Goal: Task Accomplishment & Management: Use online tool/utility

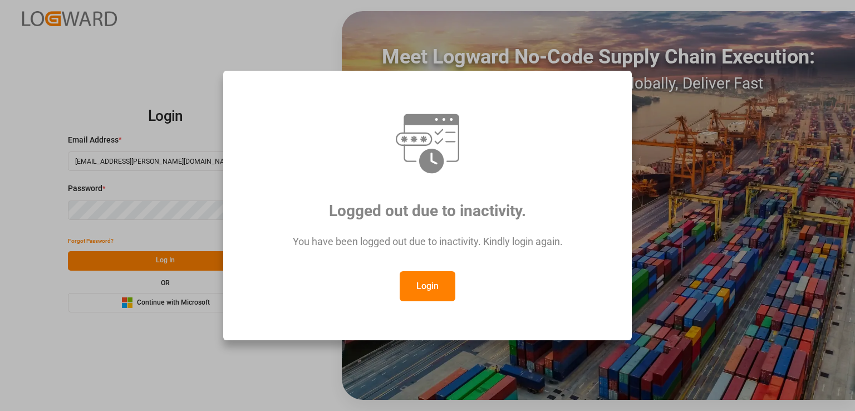
click at [430, 294] on button "Login" at bounding box center [428, 286] width 56 height 30
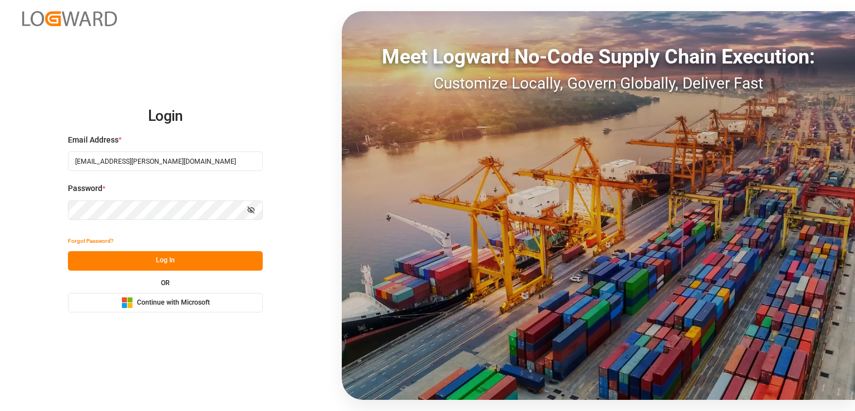
click at [143, 259] on button "Log In" at bounding box center [165, 260] width 195 height 19
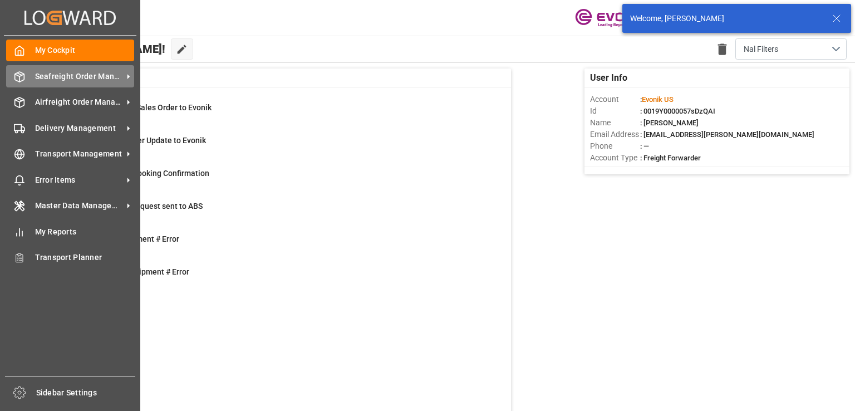
click at [62, 75] on span "Seafreight Order Management" at bounding box center [79, 77] width 88 height 12
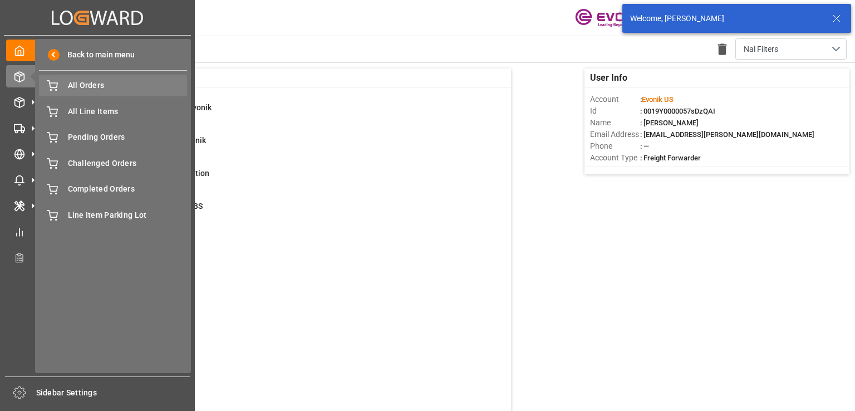
click at [77, 86] on span "All Orders" at bounding box center [128, 86] width 120 height 12
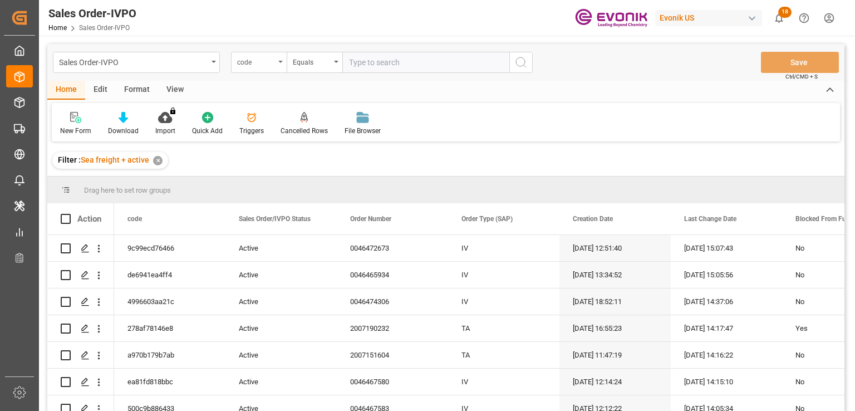
click at [276, 67] on div "code" at bounding box center [259, 62] width 56 height 21
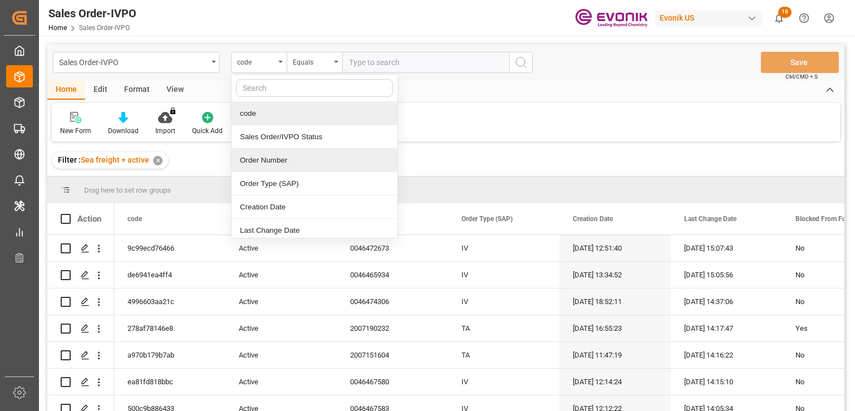
drag, startPoint x: 270, startPoint y: 158, endPoint x: 274, endPoint y: 148, distance: 11.0
click at [270, 157] on div "Order Number" at bounding box center [315, 160] width 166 height 23
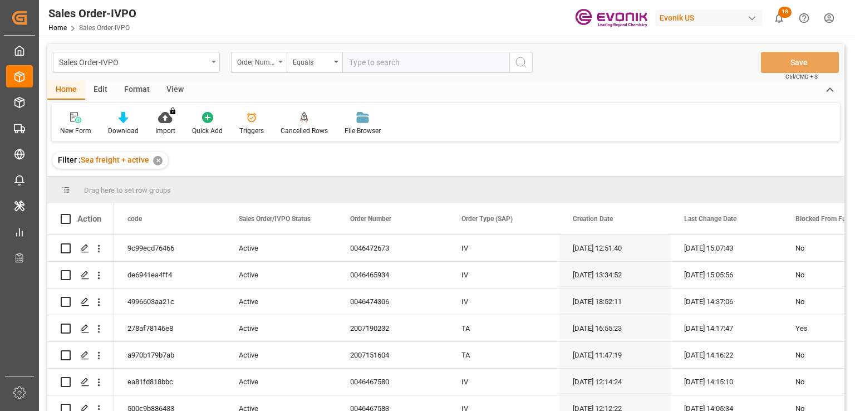
click at [394, 61] on input "text" at bounding box center [425, 62] width 167 height 21
paste input "0046472721"
type input "0046472721"
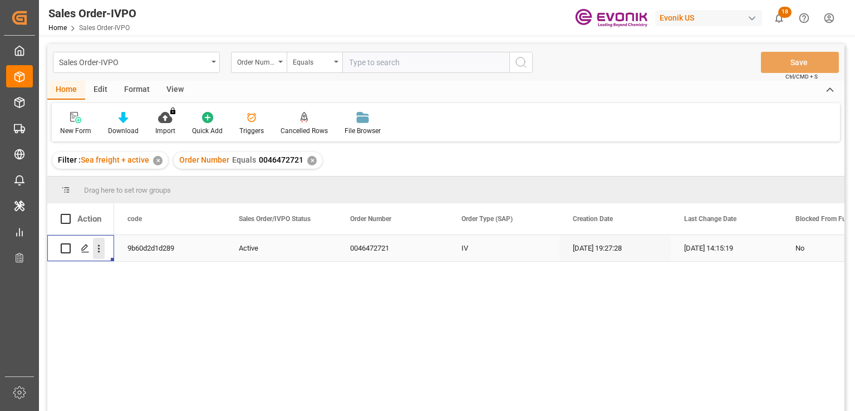
click at [99, 251] on icon "open menu" at bounding box center [99, 249] width 2 height 8
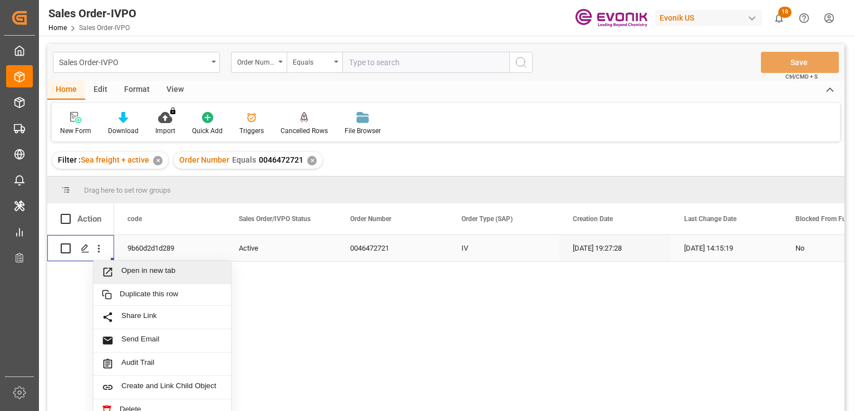
click at [136, 267] on span "Open in new tab" at bounding box center [171, 272] width 101 height 12
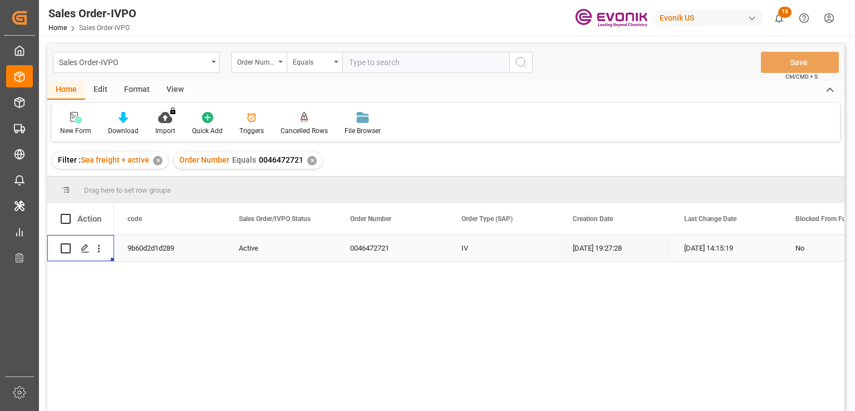
click at [313, 160] on div "✕" at bounding box center [311, 160] width 9 height 9
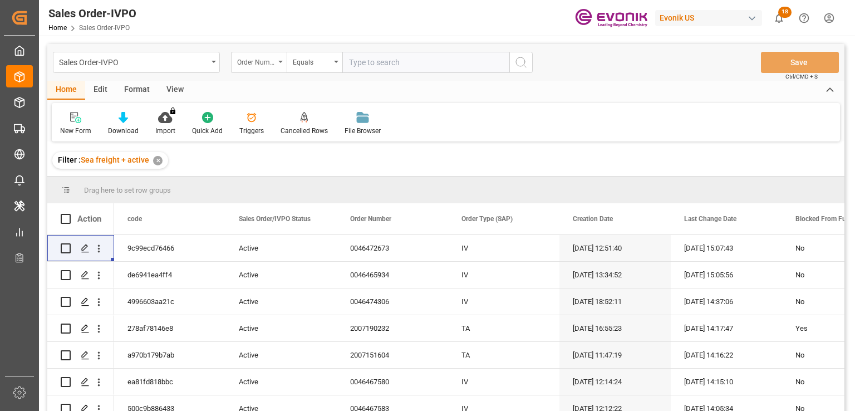
click at [274, 65] on div "Order Number" at bounding box center [256, 61] width 38 height 13
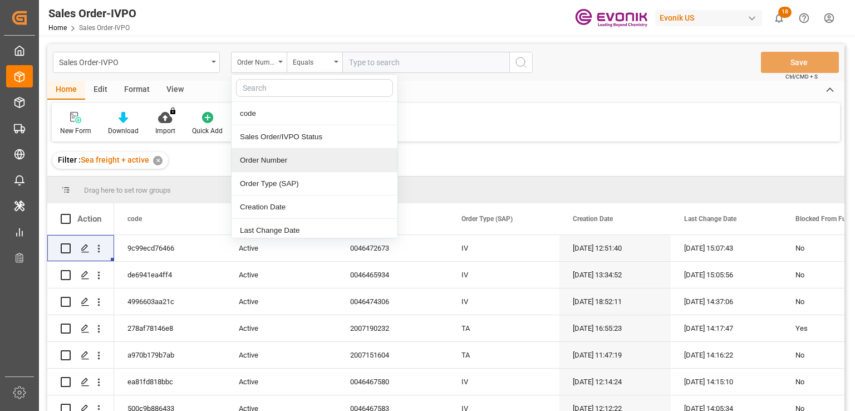
drag, startPoint x: 270, startPoint y: 158, endPoint x: 270, endPoint y: 149, distance: 8.9
click at [269, 158] on div "Order Number" at bounding box center [315, 160] width 166 height 23
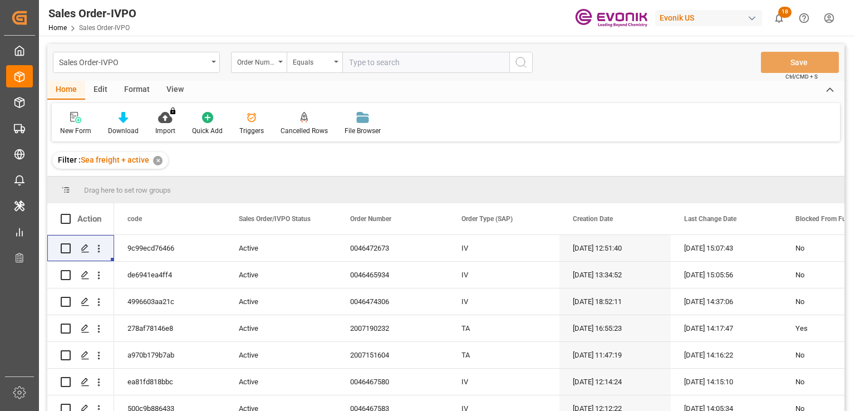
click at [398, 66] on input "text" at bounding box center [425, 62] width 167 height 21
paste input "0046467980"
type input "0046467980"
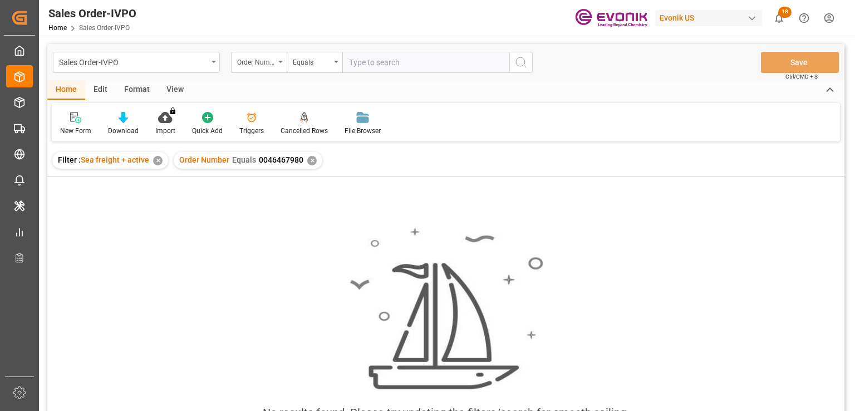
click at [154, 162] on div "✕" at bounding box center [157, 160] width 9 height 9
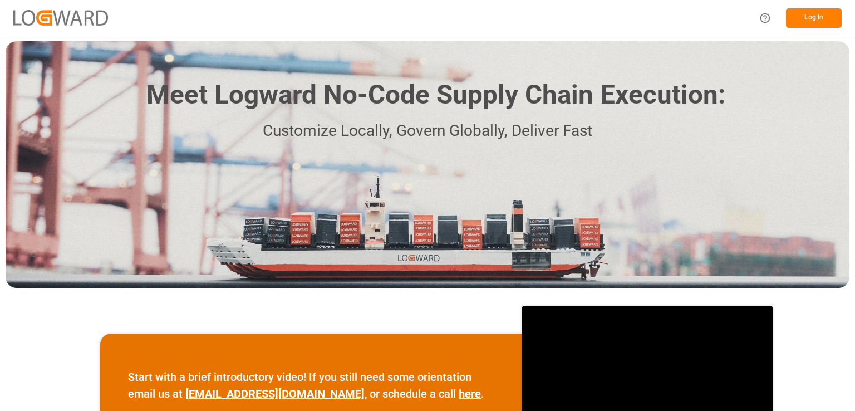
click at [806, 15] on button "Log In" at bounding box center [814, 17] width 56 height 19
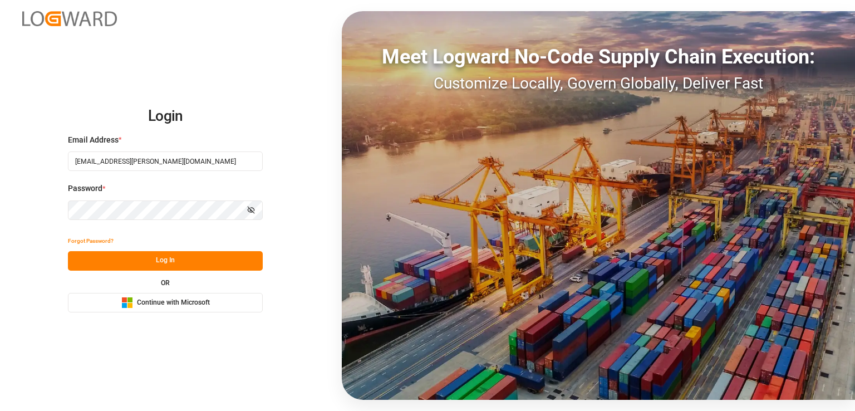
click at [114, 257] on button "Log In" at bounding box center [165, 260] width 195 height 19
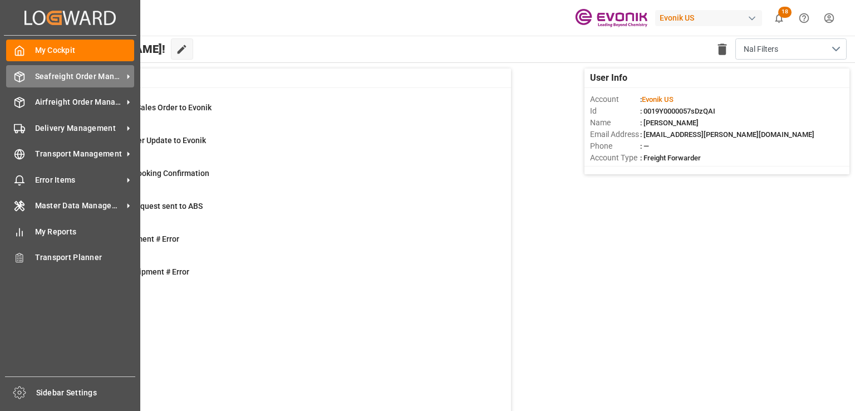
click at [85, 74] on span "Seafreight Order Management" at bounding box center [79, 77] width 88 height 12
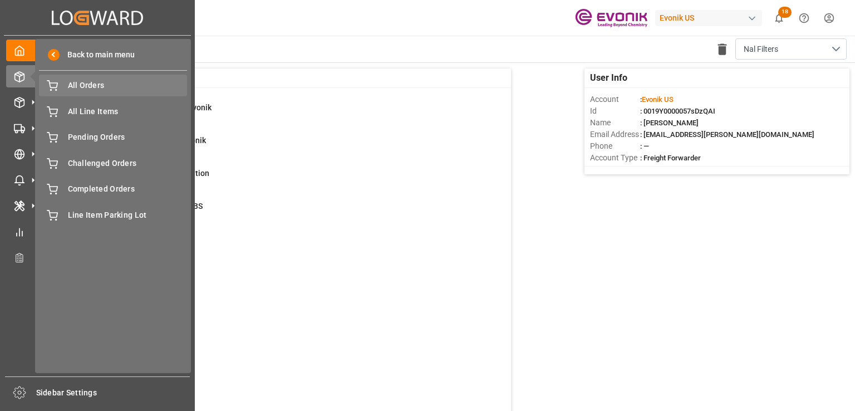
click at [88, 85] on span "All Orders" at bounding box center [128, 86] width 120 height 12
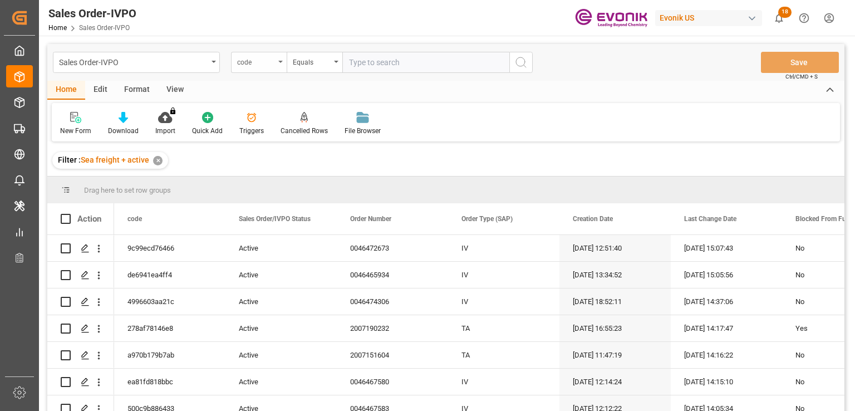
click at [282, 60] on div "code" at bounding box center [259, 62] width 56 height 21
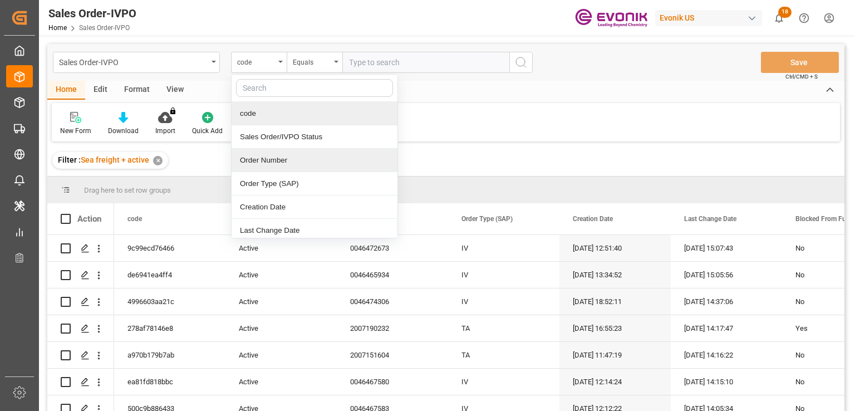
click at [276, 168] on div "Order Number" at bounding box center [315, 160] width 166 height 23
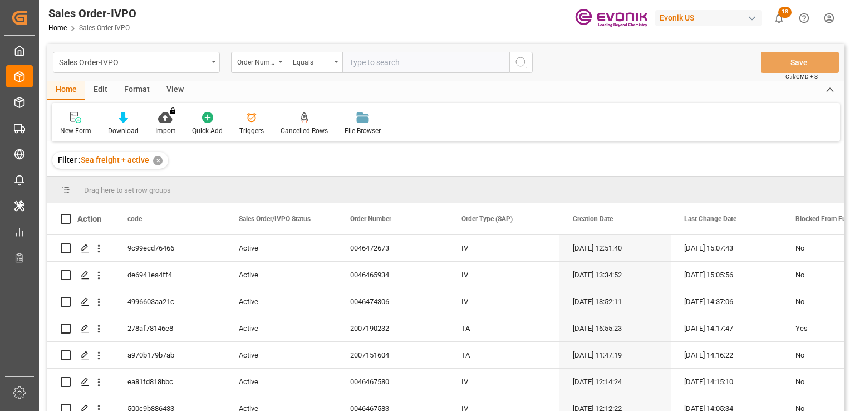
click at [380, 61] on input "text" at bounding box center [425, 62] width 167 height 21
paste input "46468236"
type input "0046468236"
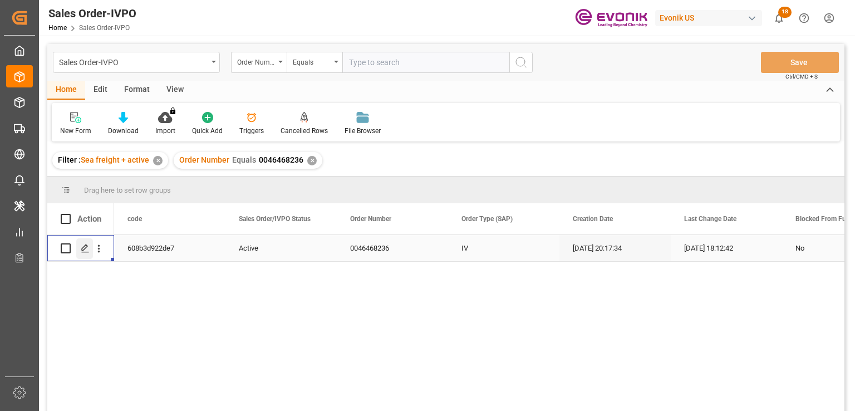
click at [91, 251] on div "Press SPACE to select this row." at bounding box center [84, 248] width 17 height 21
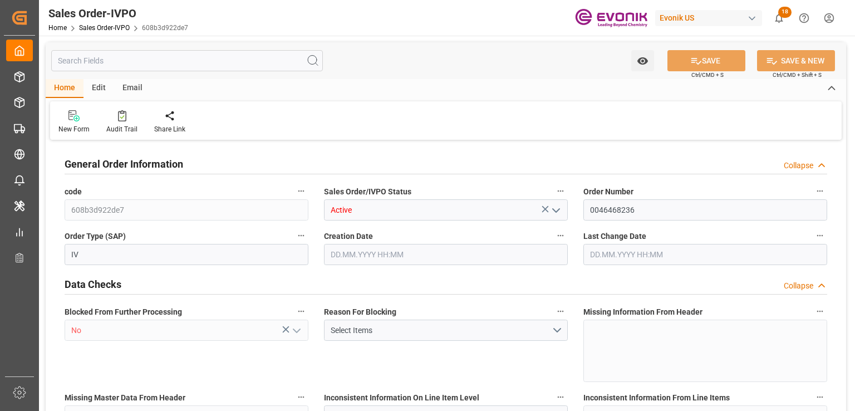
type input "JPNGO"
type input "0"
type input "1"
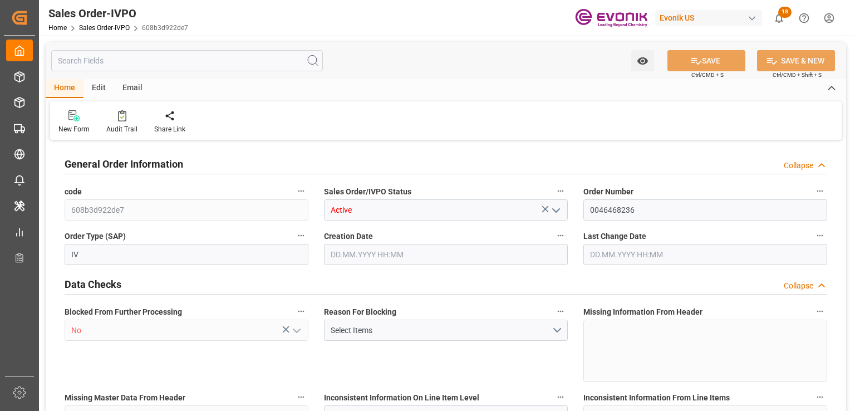
type input "11485"
type input "14.4418"
type input "17000"
type input "30"
type input "19.08.2025 20:17"
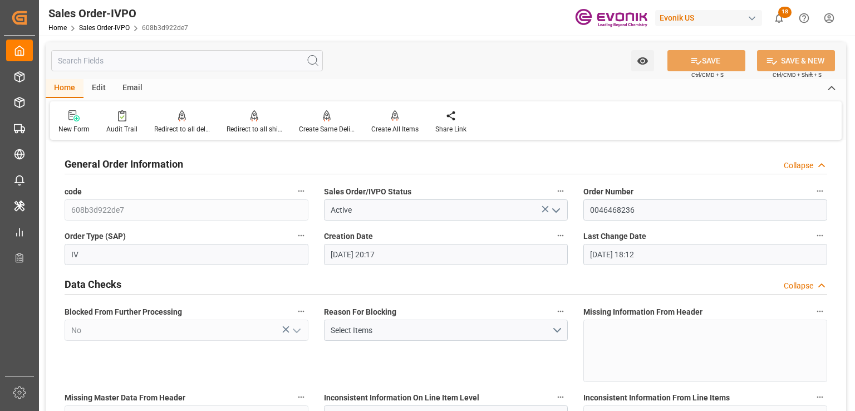
type input "15.09.2025 18:12"
click at [122, 58] on input "text" at bounding box center [187, 60] width 272 height 21
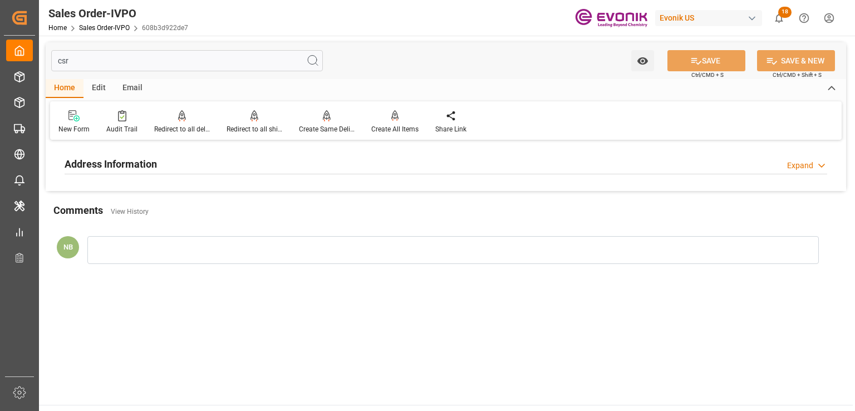
type input "csr"
click at [153, 165] on h2 "Address Information" at bounding box center [111, 163] width 92 height 15
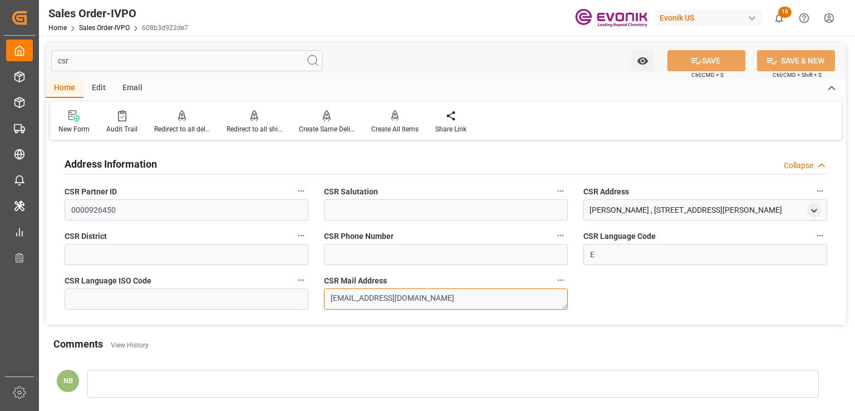
drag, startPoint x: 459, startPoint y: 300, endPoint x: 232, endPoint y: 288, distance: 227.4
click at [230, 288] on div "Address Information Collapse CSR Partner ID 0000926450 CSR Salutation CSR Addre…" at bounding box center [446, 233] width 800 height 181
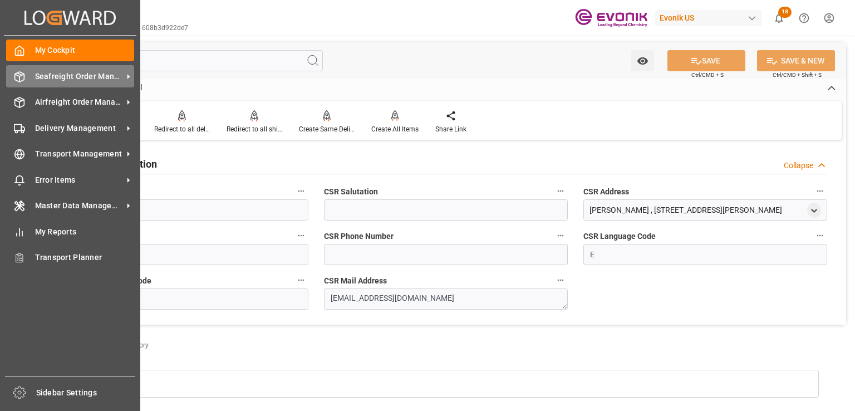
drag, startPoint x: 91, startPoint y: 61, endPoint x: 36, endPoint y: 65, distance: 54.7
click at [36, 65] on div "Created by potrace 1.15, written by Peter Selinger 2001-2017 Created by potrace…" at bounding box center [427, 205] width 855 height 411
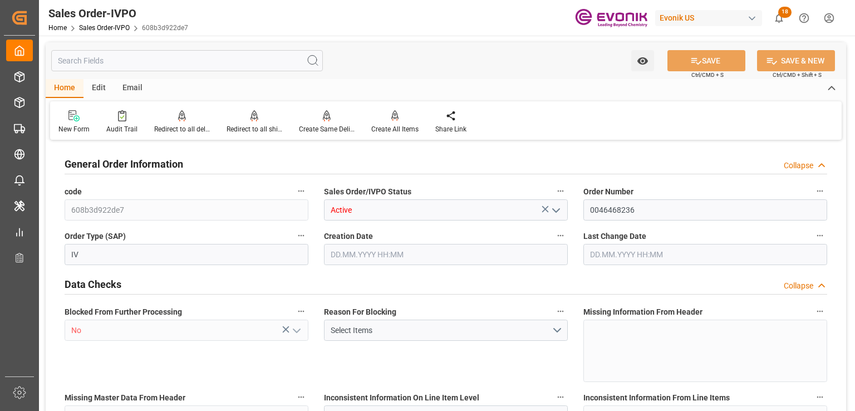
type input "JPNGO"
type input "0"
type input "1"
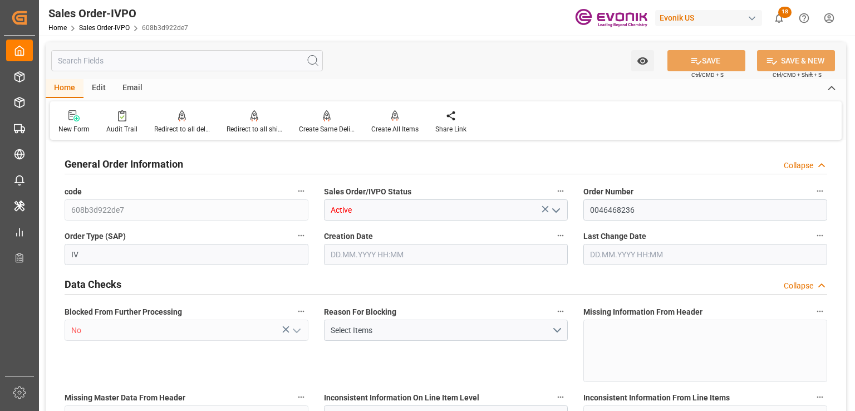
type input "11485"
type input "14.4418"
type input "17000"
type input "30"
type input "19.08.2025 20:17"
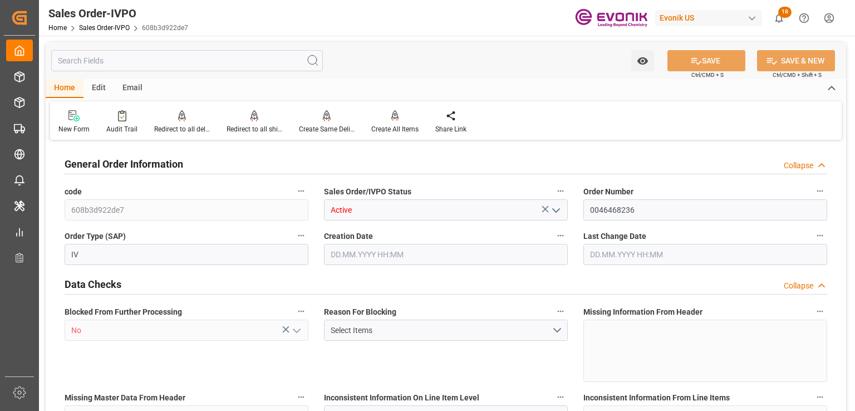
type input "15.09.2025 18:12"
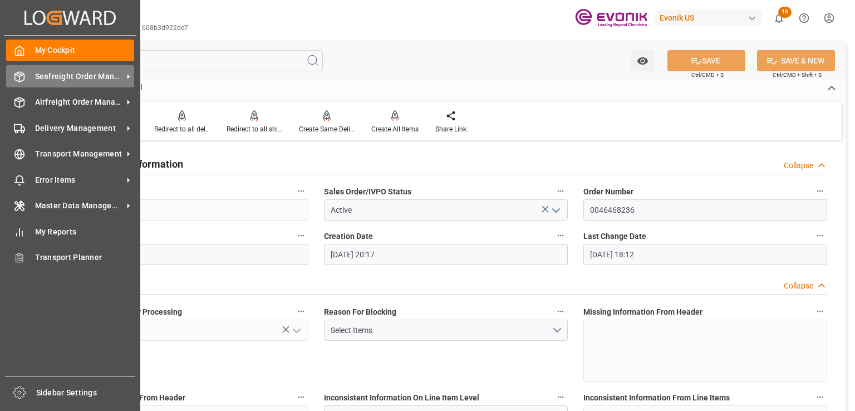
click at [58, 81] on span "Seafreight Order Management" at bounding box center [79, 77] width 88 height 12
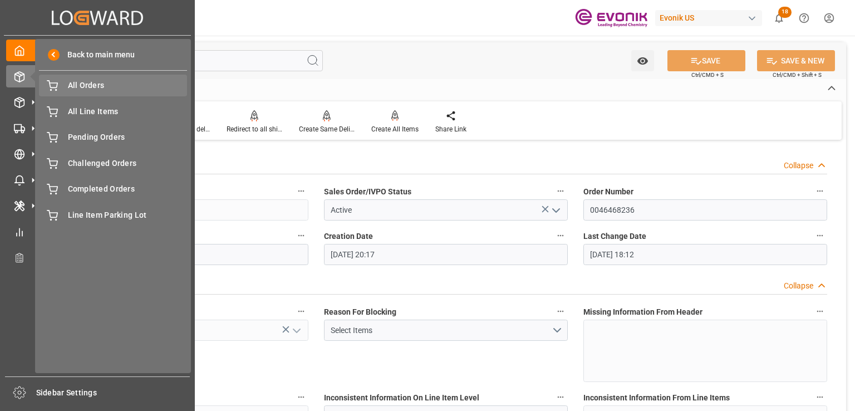
click at [111, 86] on span "All Orders" at bounding box center [128, 86] width 120 height 12
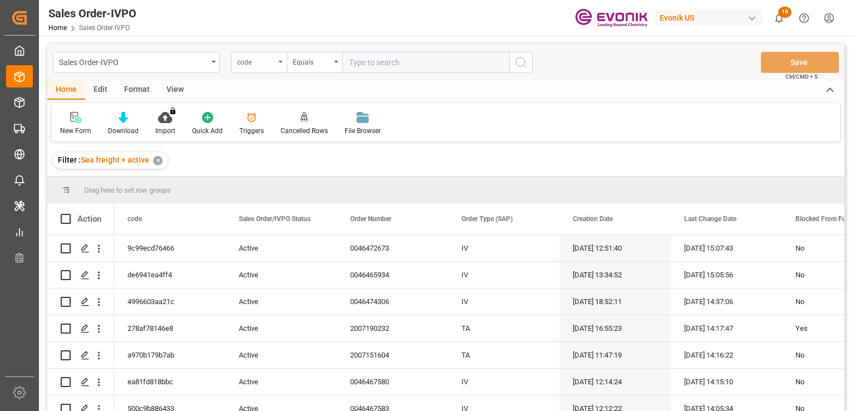
click at [263, 63] on div "code" at bounding box center [256, 61] width 38 height 13
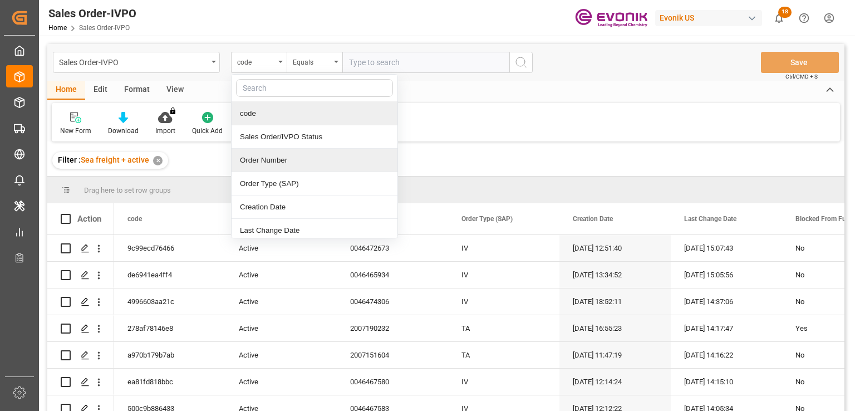
click at [269, 165] on div "Order Number" at bounding box center [315, 160] width 166 height 23
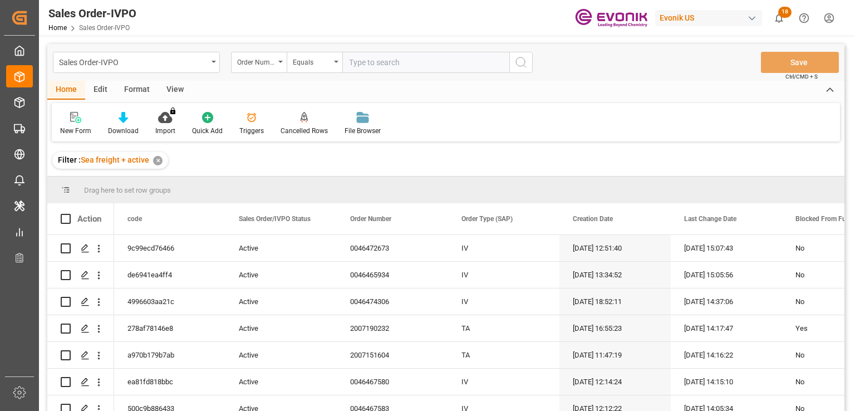
click at [394, 67] on input "text" at bounding box center [425, 62] width 167 height 21
paste input "0046473696"
type input "0046473696"
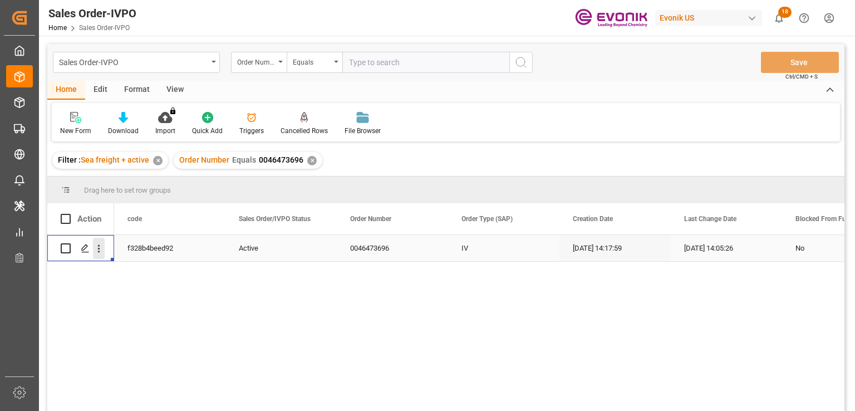
click at [100, 249] on icon "open menu" at bounding box center [99, 249] width 12 height 12
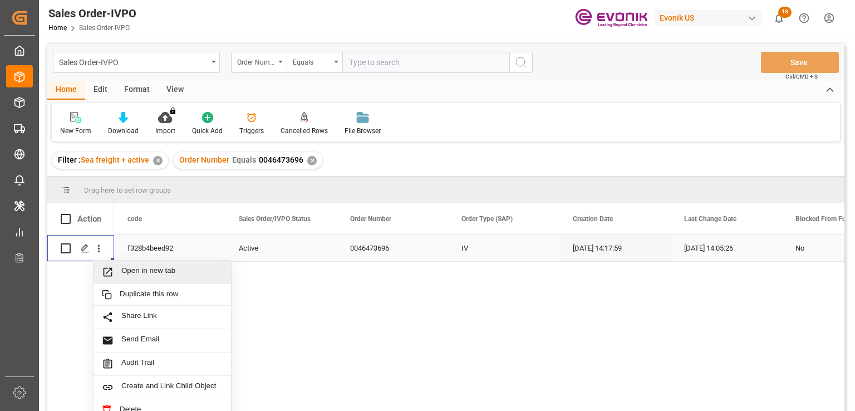
click at [161, 277] on span "Open in new tab" at bounding box center [171, 272] width 101 height 12
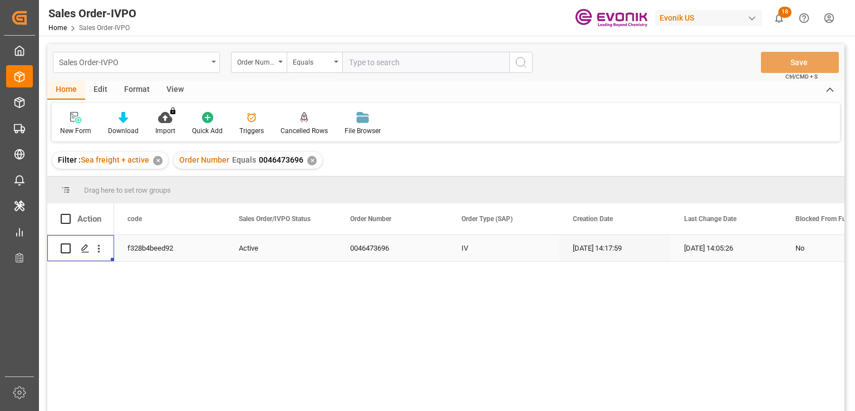
click at [218, 63] on div "Sales Order-IVPO Order Number Equals" at bounding box center [293, 62] width 480 height 21
click at [212, 60] on div "Sales Order-IVPO" at bounding box center [136, 62] width 167 height 21
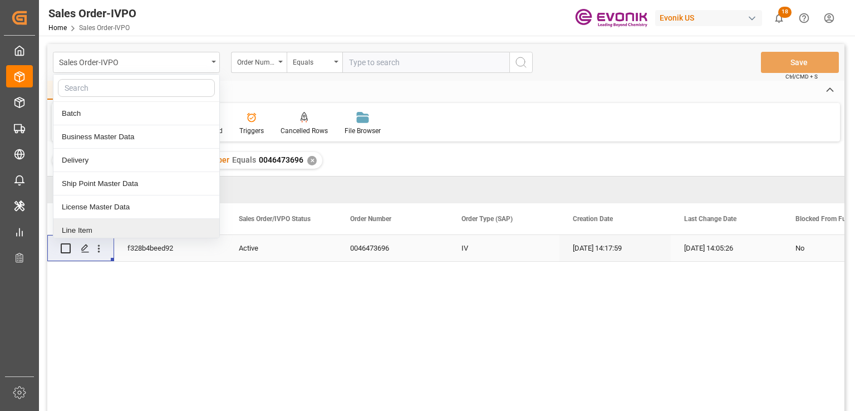
click at [93, 224] on div "Line Item" at bounding box center [136, 230] width 166 height 23
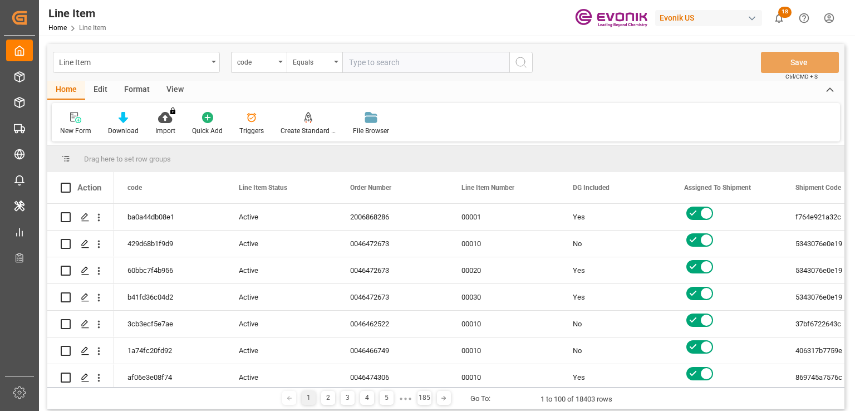
click at [257, 61] on div "code" at bounding box center [256, 61] width 38 height 13
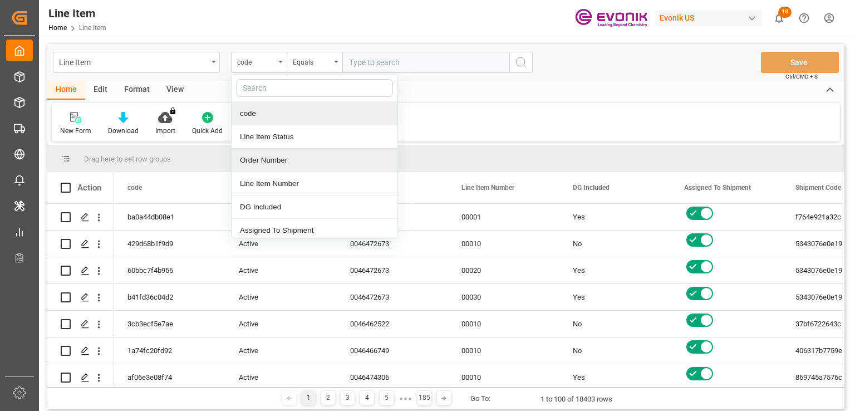
click at [269, 161] on div "Order Number" at bounding box center [315, 160] width 166 height 23
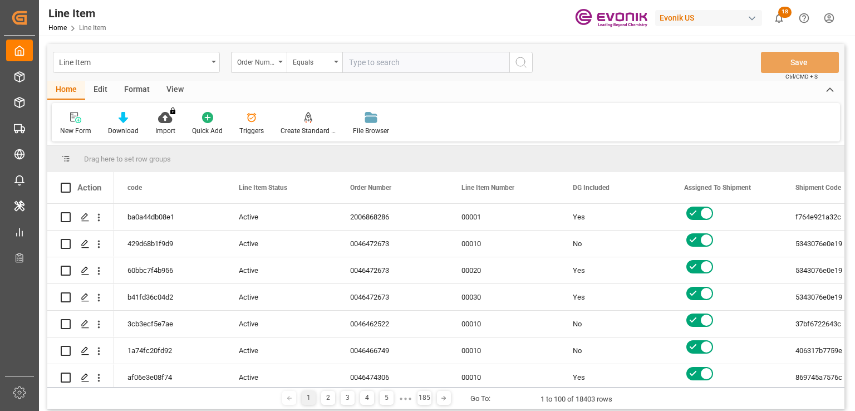
click at [369, 63] on input "text" at bounding box center [425, 62] width 167 height 21
paste input "0046473696"
type input "0046473696"
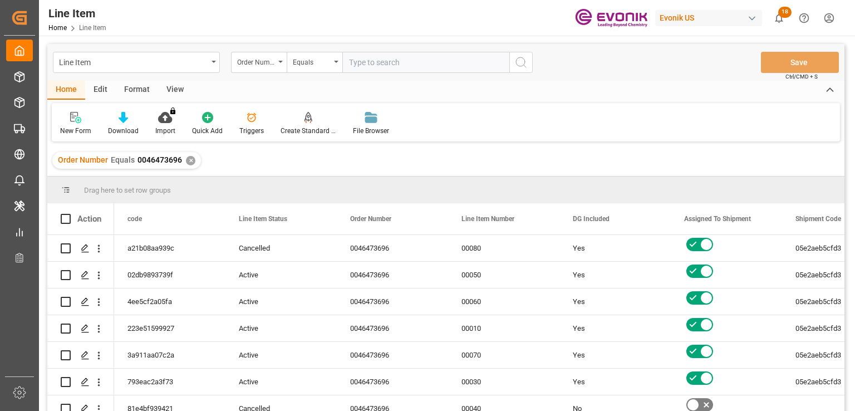
click at [171, 94] on div "View" at bounding box center [175, 90] width 34 height 19
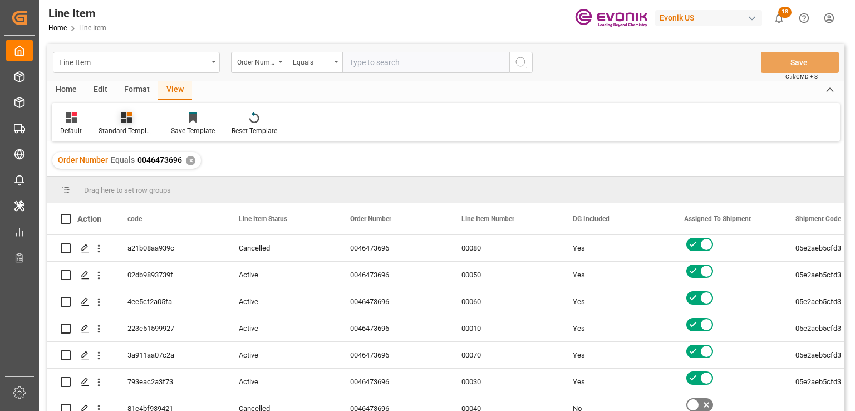
click at [126, 122] on icon at bounding box center [126, 117] width 11 height 11
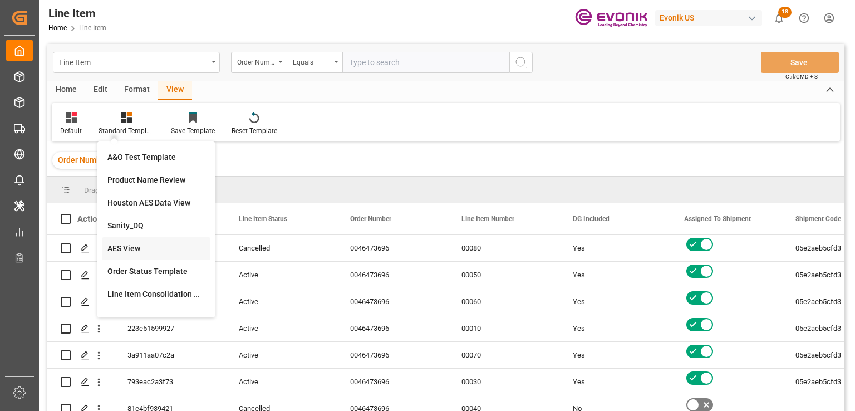
click at [149, 244] on div "AES View" at bounding box center [155, 249] width 97 height 12
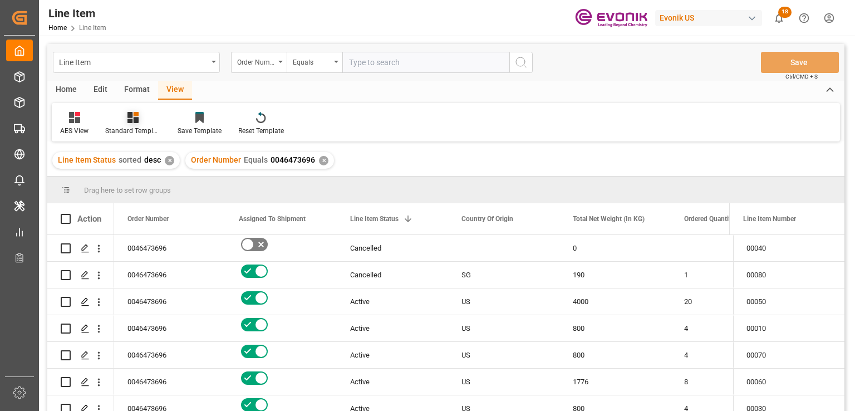
click at [126, 111] on div at bounding box center [133, 117] width 56 height 12
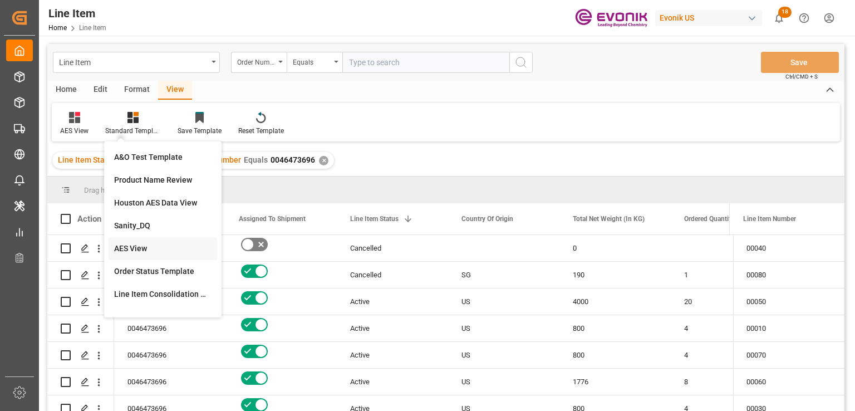
click at [125, 242] on div "AES View" at bounding box center [163, 248] width 109 height 23
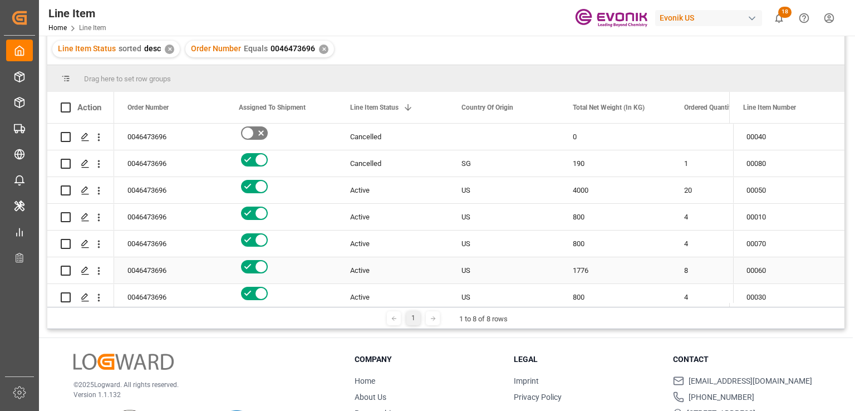
scroll to position [165, 0]
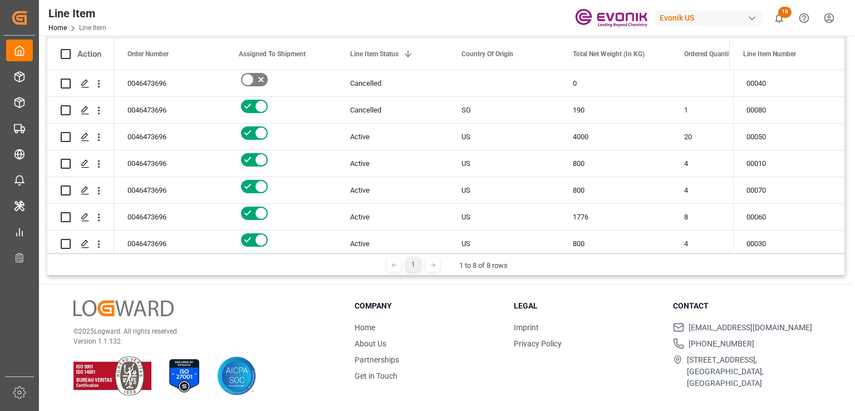
click at [433, 266] on polyline at bounding box center [434, 265] width 2 height 4
click at [391, 263] on icon at bounding box center [394, 265] width 7 height 7
click at [394, 265] on icon at bounding box center [394, 265] width 7 height 7
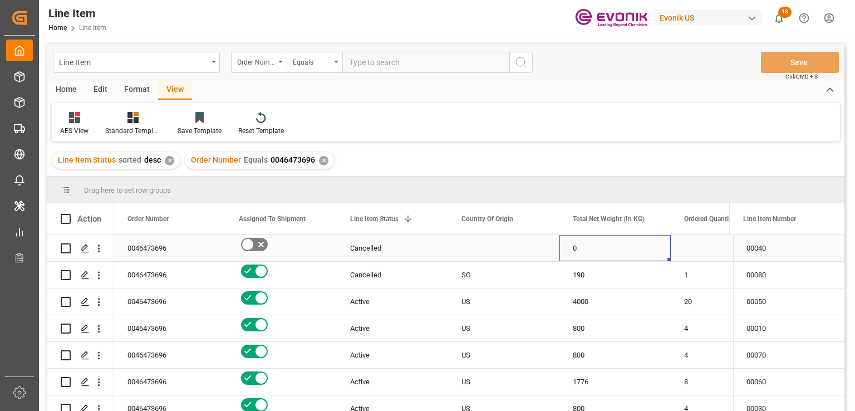
click at [620, 254] on div "0" at bounding box center [614, 248] width 111 height 26
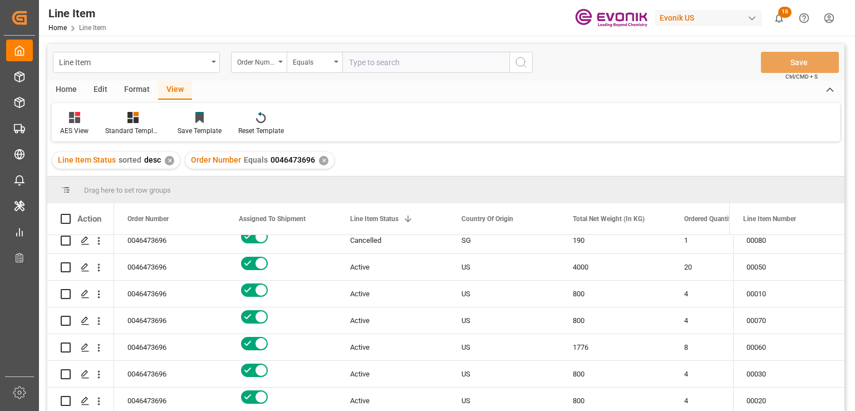
scroll to position [165, 0]
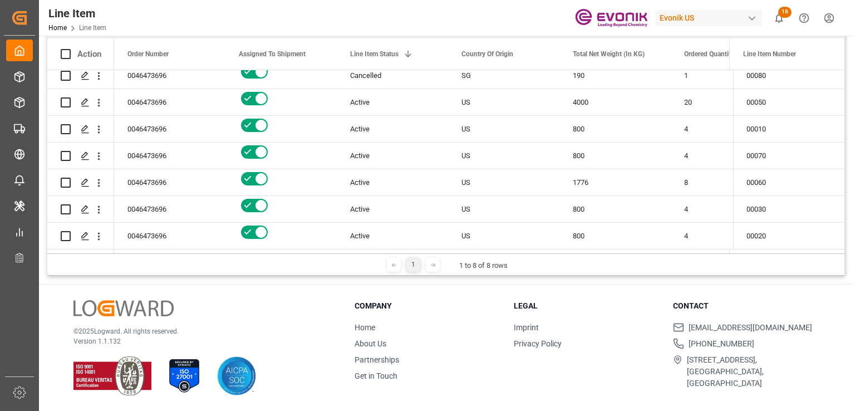
drag, startPoint x: 844, startPoint y: 223, endPoint x: 846, endPoint y: 158, distance: 64.6
click at [847, 158] on main "Line Item Order Number Equals Save Ctrl/CMD + S Home Edit Format View AES View …" at bounding box center [446, 77] width 814 height 396
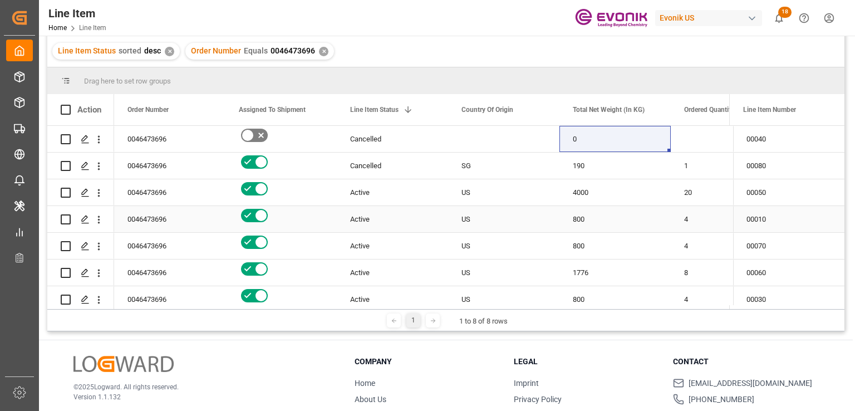
scroll to position [53, 0]
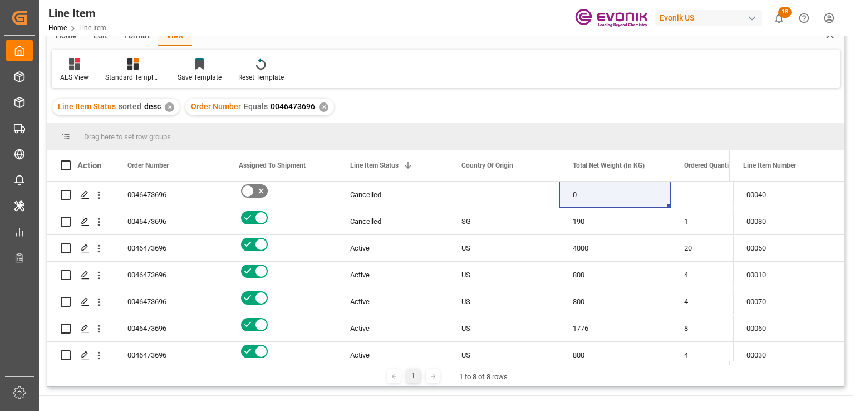
click at [319, 103] on div "✕" at bounding box center [323, 106] width 9 height 9
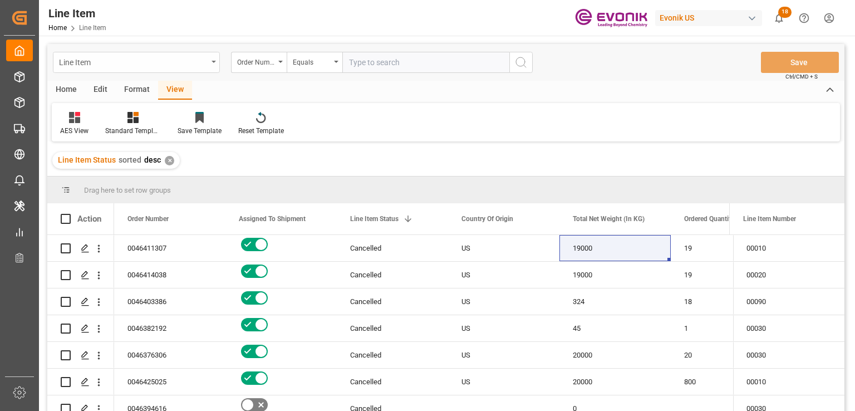
click at [192, 63] on div "Line Item" at bounding box center [133, 62] width 149 height 14
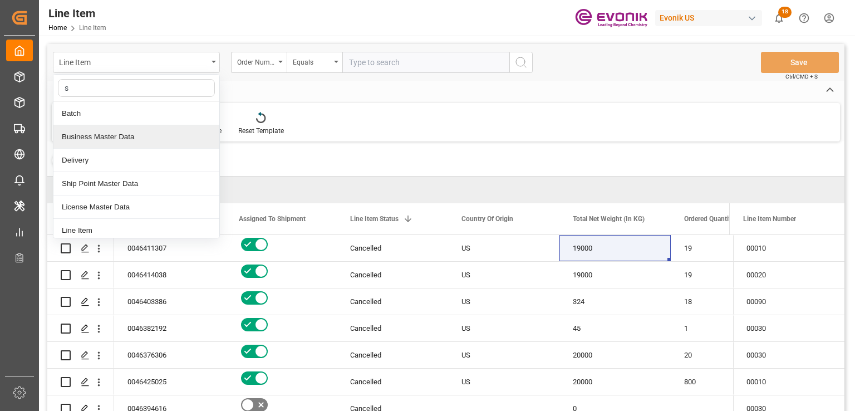
type input "sa"
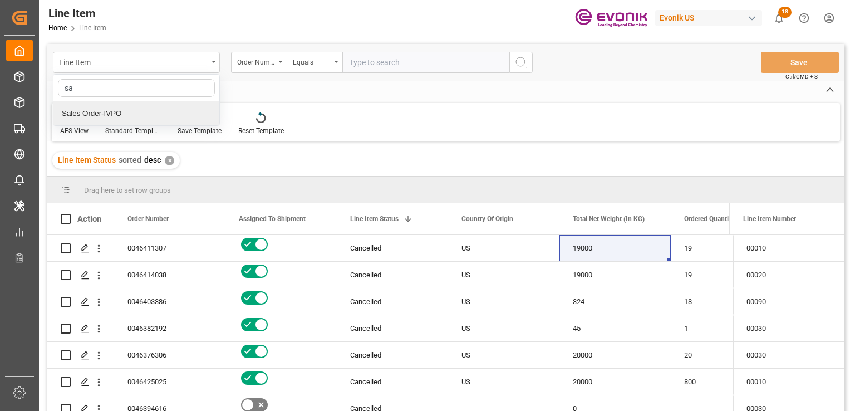
click at [114, 112] on div "Sales Order-IVPO" at bounding box center [136, 113] width 166 height 23
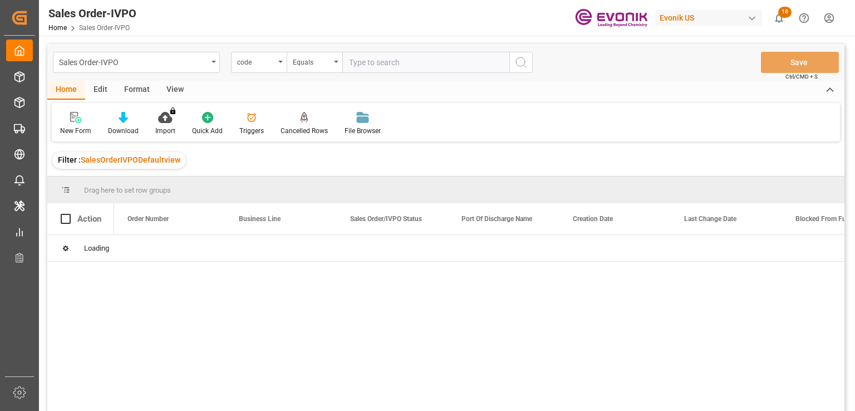
click at [267, 61] on div "code" at bounding box center [256, 61] width 38 height 13
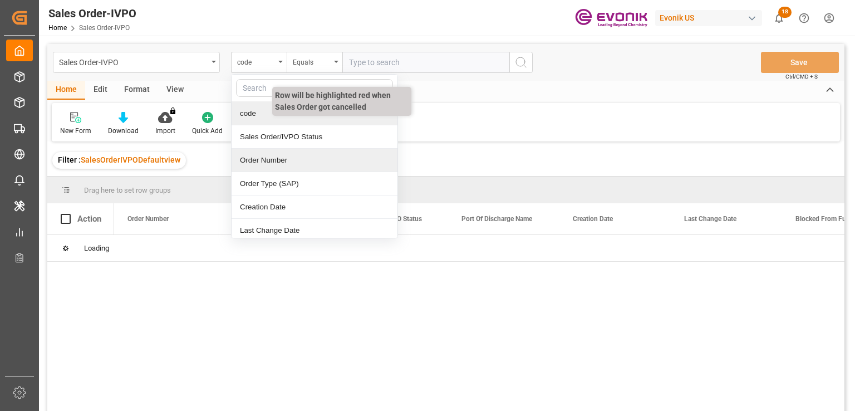
drag, startPoint x: 254, startPoint y: 164, endPoint x: 298, endPoint y: 126, distance: 58.8
click at [254, 164] on div "Order Number" at bounding box center [315, 160] width 166 height 23
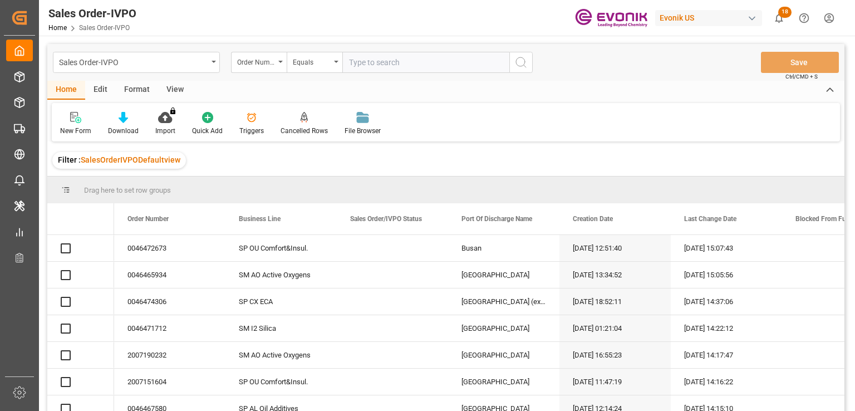
click at [362, 65] on input "text" at bounding box center [425, 62] width 167 height 21
paste input "0046472673"
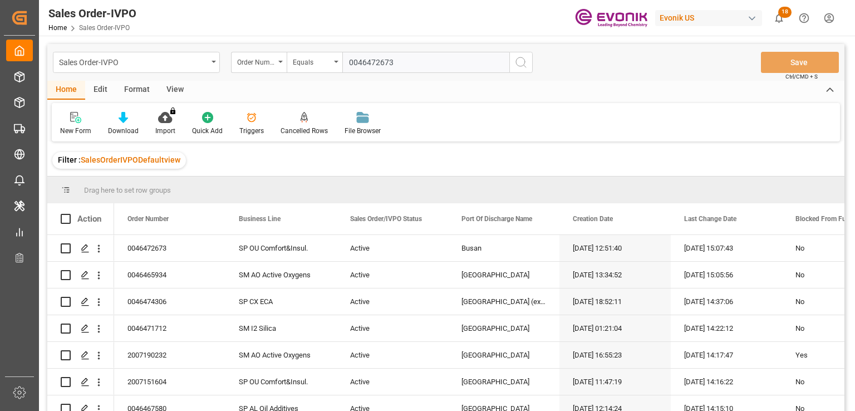
type input "0046472673"
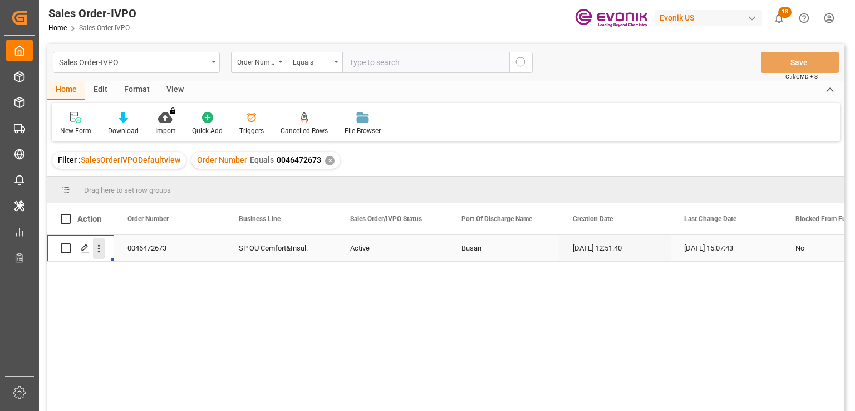
click at [98, 250] on icon "open menu" at bounding box center [99, 249] width 12 height 12
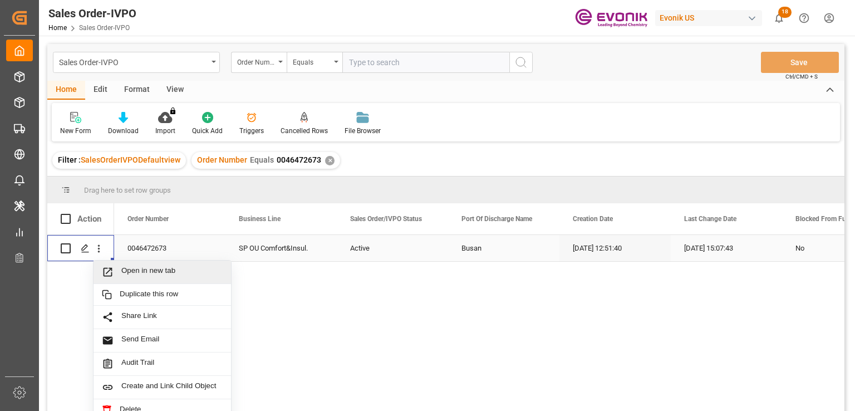
click at [174, 270] on span "Open in new tab" at bounding box center [171, 272] width 101 height 12
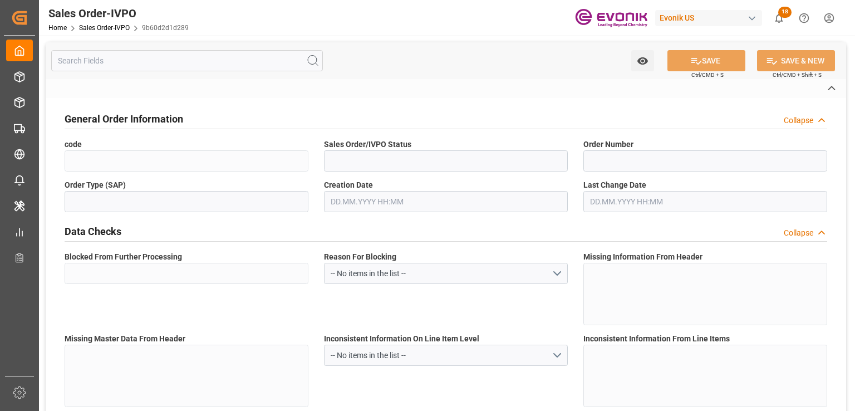
type input "9b60d2d1d289"
type input "Active"
type input "0046472721"
type input "IV"
type input "No"
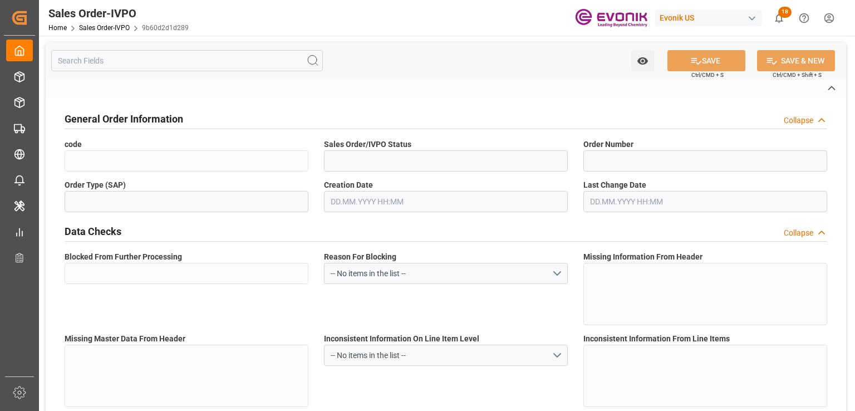
type input "P2P"
type input "45"
type input "FCL"
type input "0006"
type input "20GP"
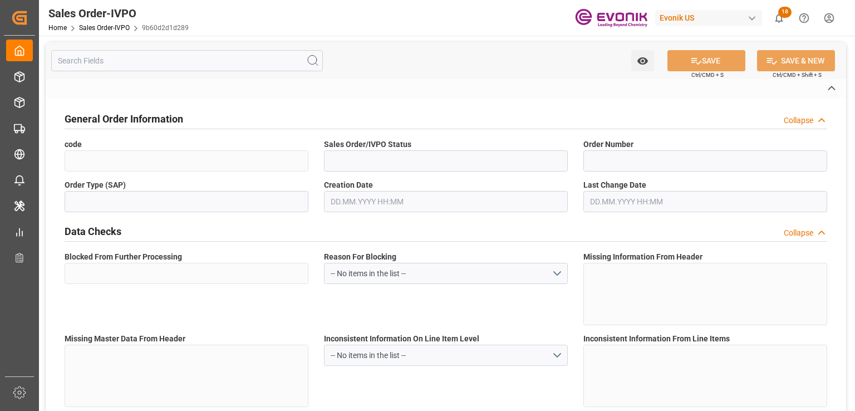
type textarea "No Tank Container"
type input "0046472721"
type input "OU"
type input "SP OU Comfort&Insul."
type input "Specialty Additives"
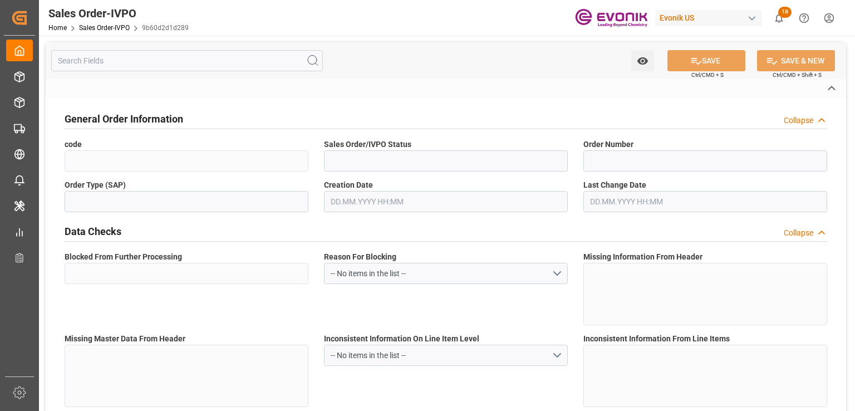
type input "CIF"
type input "Rotterdam"
type textarea "Not required"
type textarea "Definition: The importer number (requested on Customs and Border Protection (CB…"
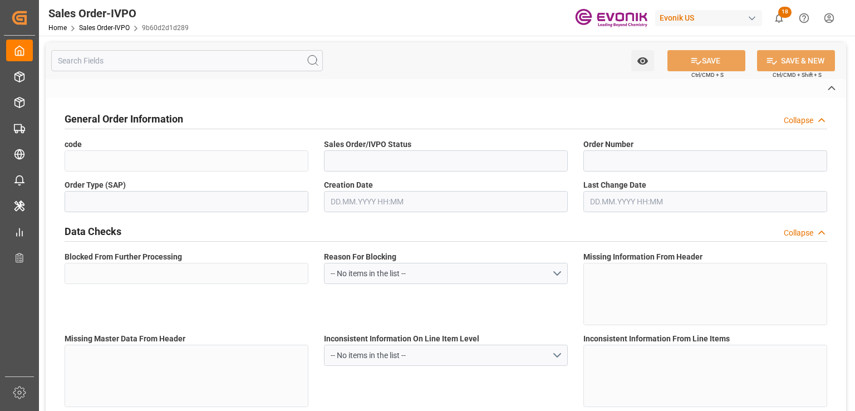
type input "DE"
type input "Done"
type input "20GP"
type input "Done"
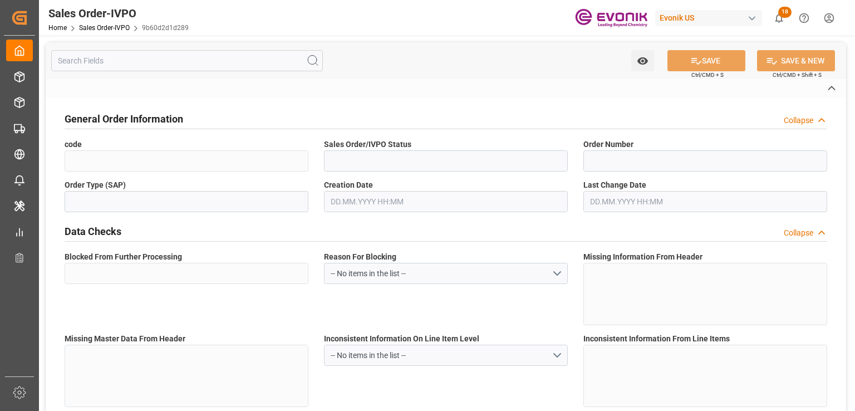
type input "Done"
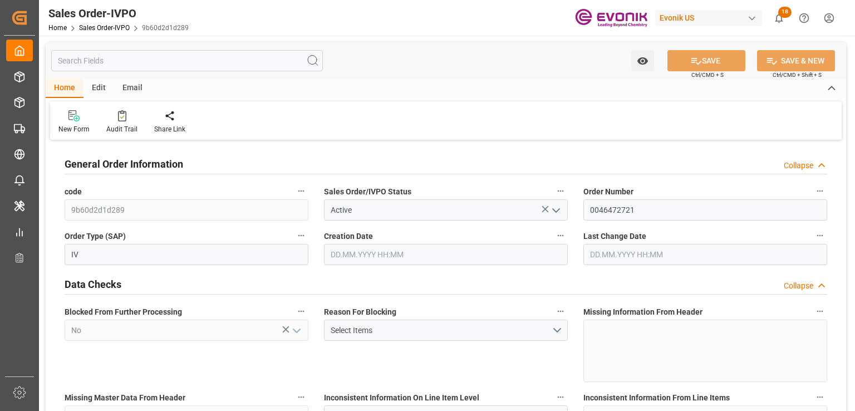
type input "NLRTM"
type input "0"
type input "1"
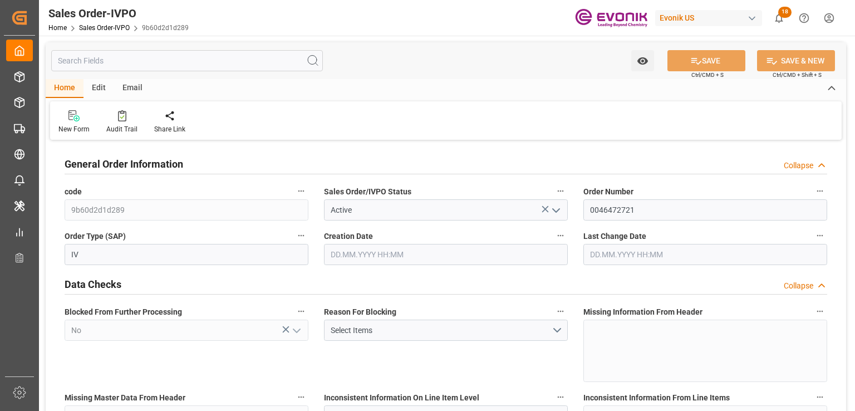
type input "12303"
type input "27.6129"
type input "17000"
type input "30"
type input "10.09.2025 19:27"
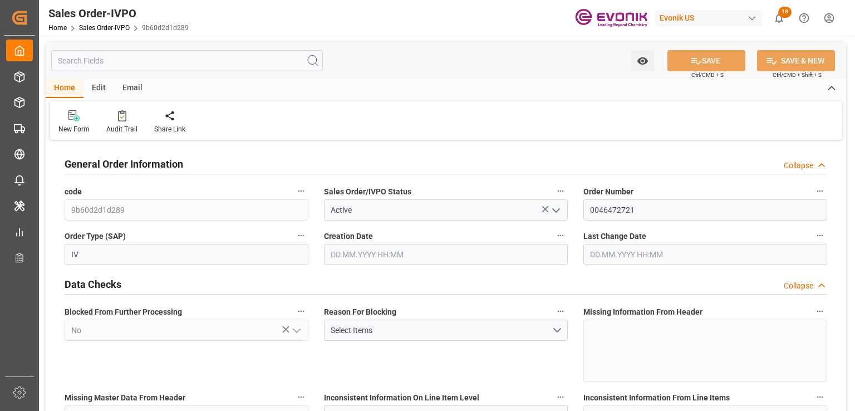
type input "18.09.2025 14:15"
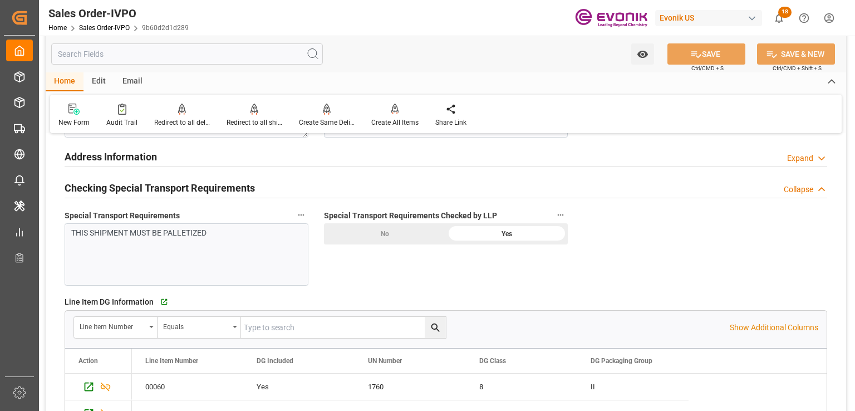
scroll to position [1169, 0]
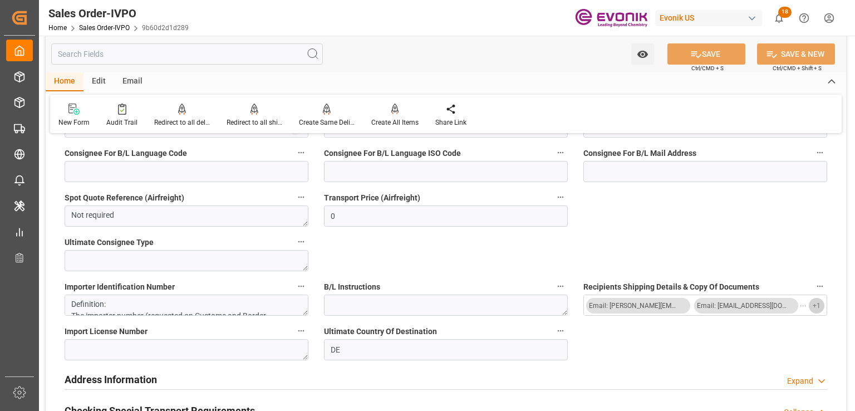
click at [815, 307] on span "+ 1" at bounding box center [817, 306] width 8 height 18
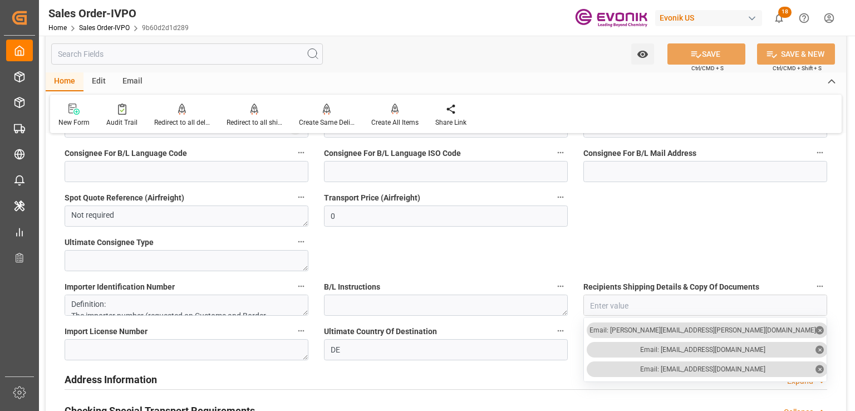
click at [178, 50] on input "text" at bounding box center [187, 53] width 272 height 21
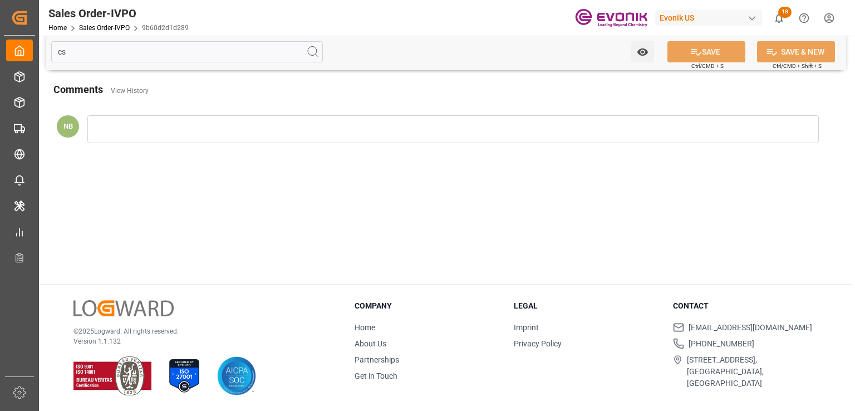
scroll to position [0, 0]
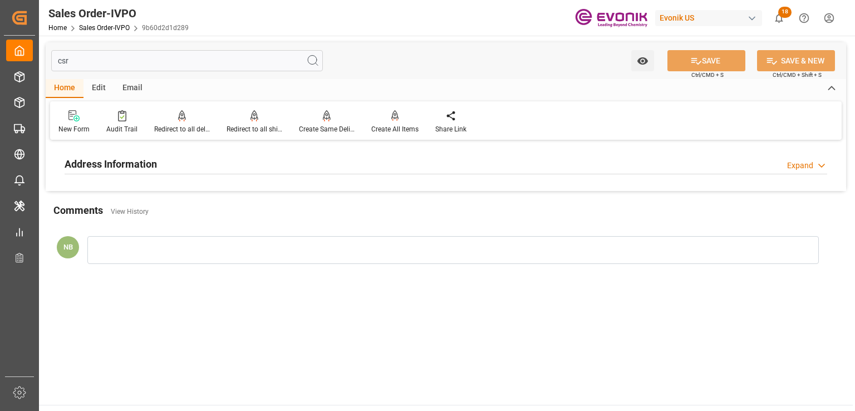
type input "csr"
click at [130, 160] on h2 "Address Information" at bounding box center [111, 163] width 92 height 15
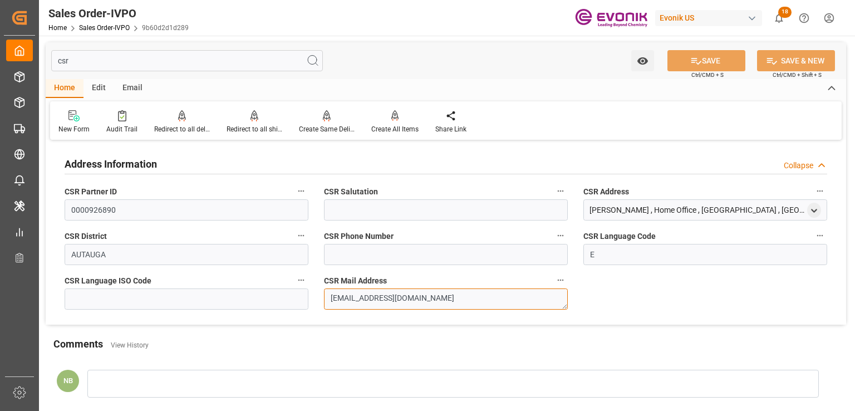
drag, startPoint x: 459, startPoint y: 294, endPoint x: 268, endPoint y: 286, distance: 190.6
click at [268, 286] on div "Address Information Collapse CSR Partner ID 0000926890 CSR Salutation CSR Addre…" at bounding box center [446, 233] width 800 height 181
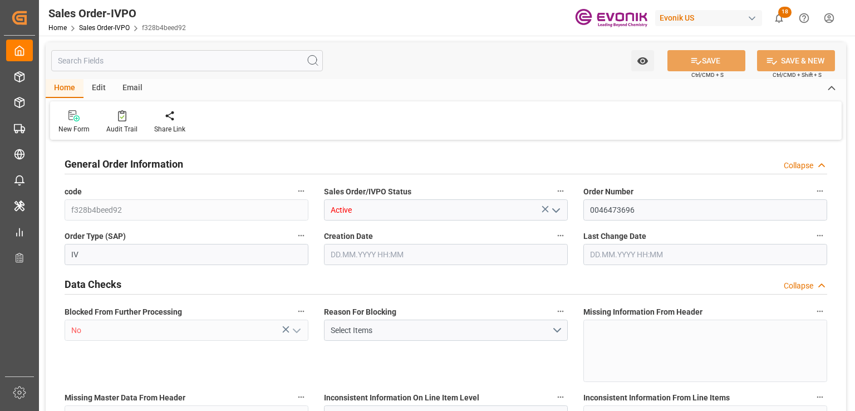
type input "BRSSZ"
type input "livia.leone@evonik.comTelephone No: 55 19 3475-3130"
type input "0"
type input "1"
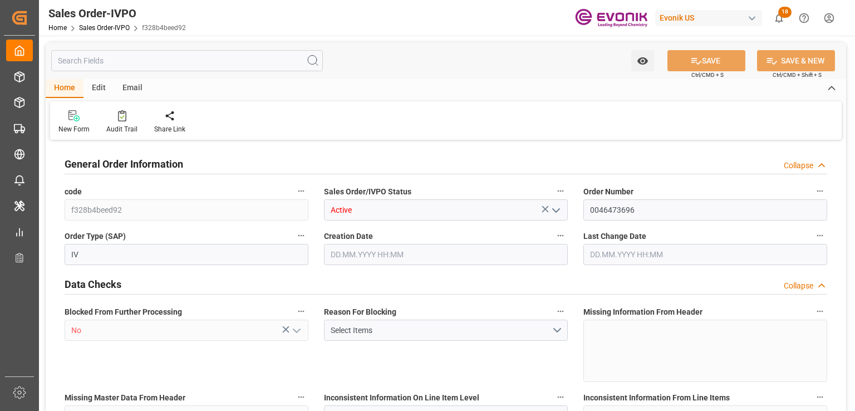
type input "1"
type input "9932.776"
type input "12.6175"
type input "17000"
type input "30"
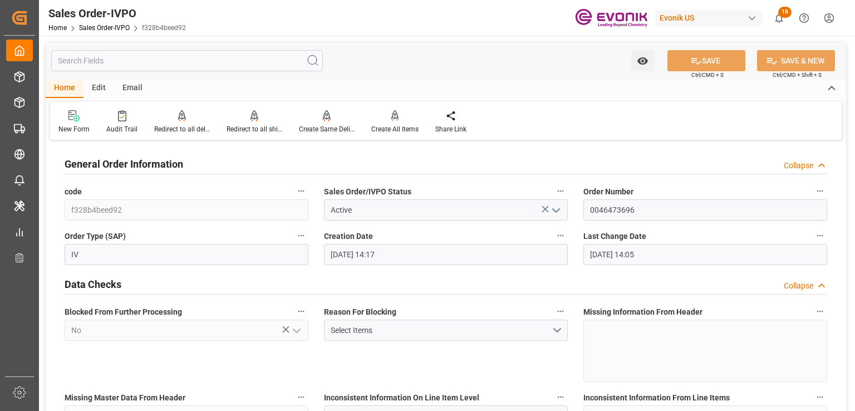
type input "17.09.2025 14:17"
type input "23.09.2025 14:05"
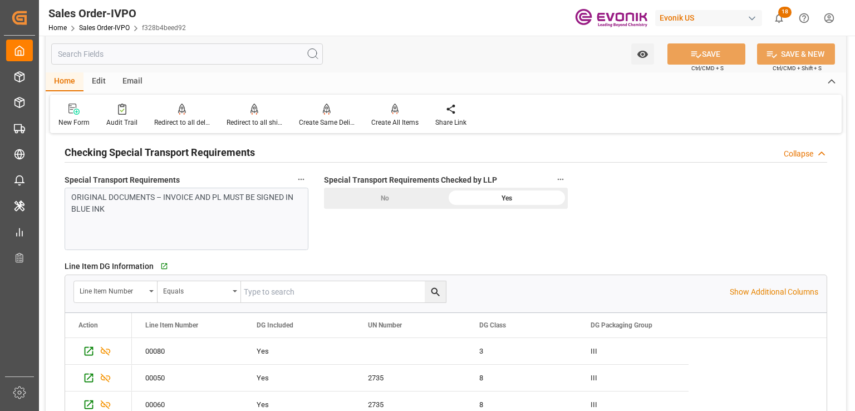
scroll to position [1559, 0]
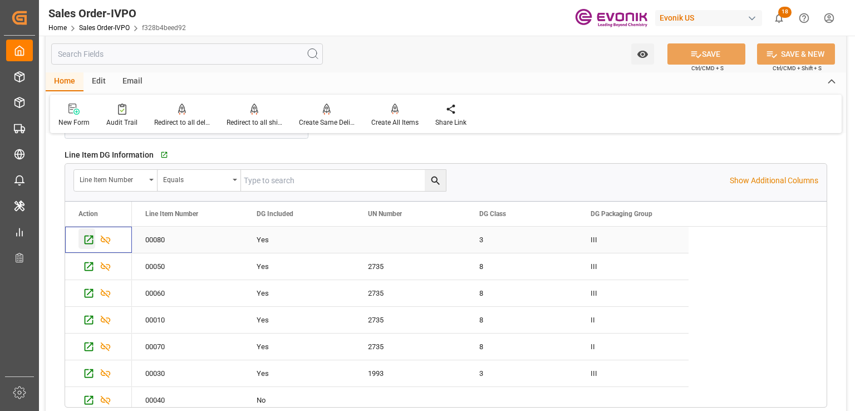
click at [88, 237] on icon "Press SPACE to select this row." at bounding box center [89, 240] width 12 height 12
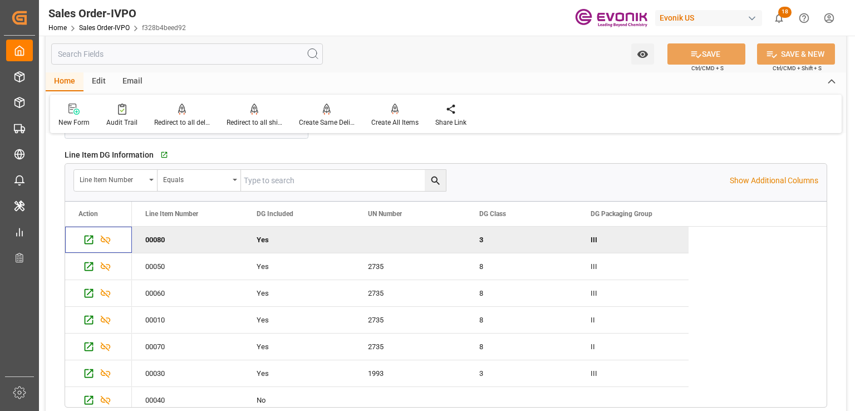
scroll to position [33, 0]
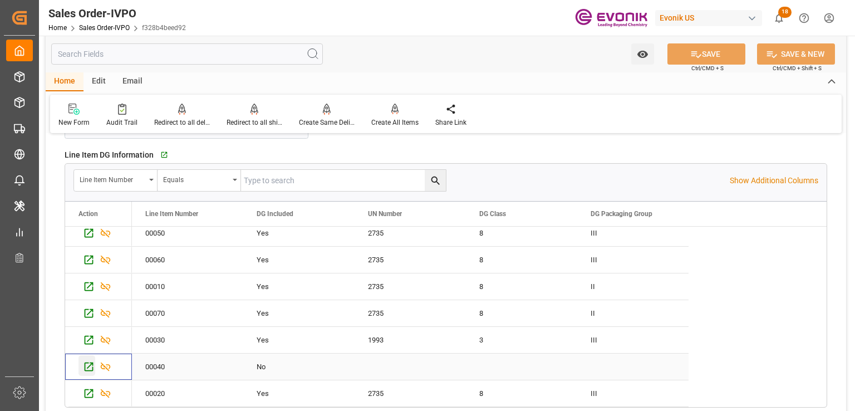
click at [86, 363] on icon "Press SPACE to select this row." at bounding box center [89, 367] width 12 height 12
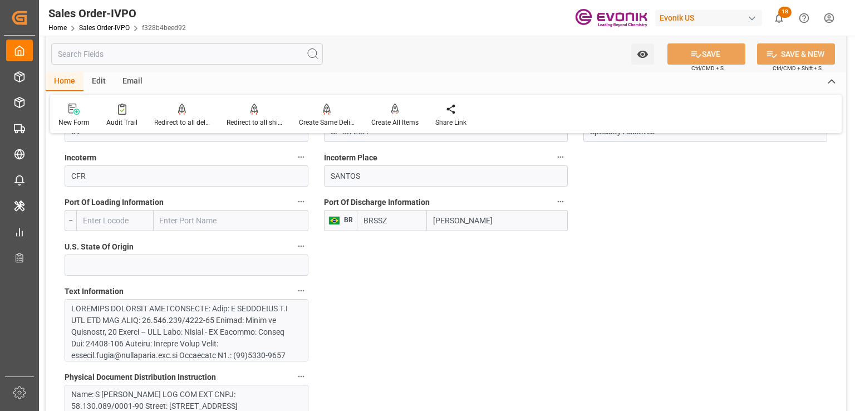
scroll to position [557, 0]
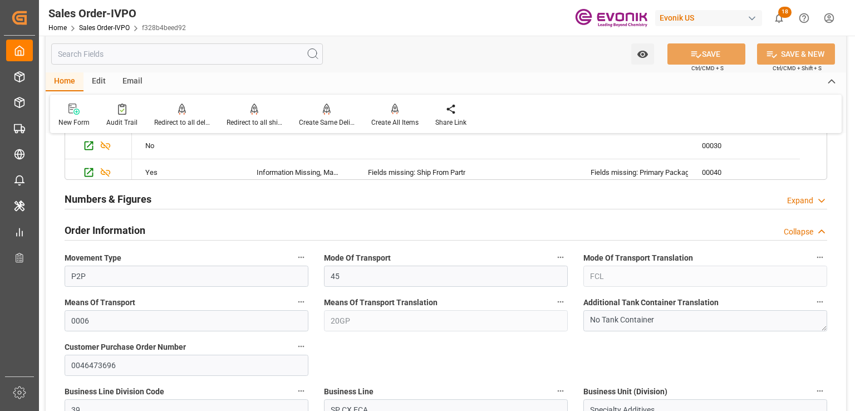
type input "livia.leone@evonik.comTelephone No: 55 19 3475-3130"
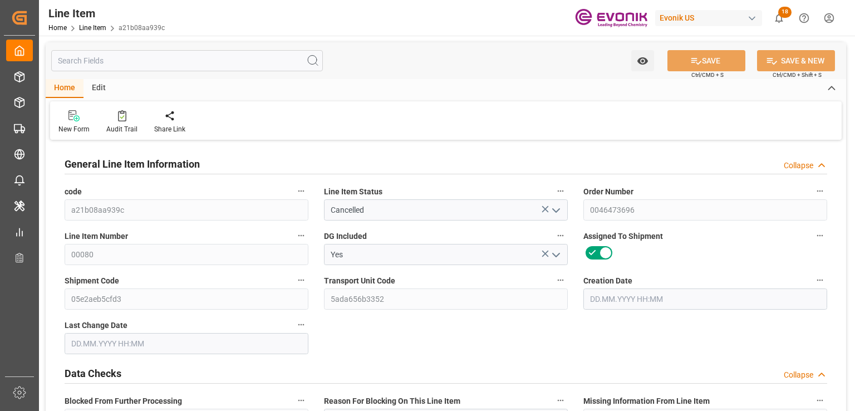
type input "1"
type input "206.72"
type input "190"
type input "0.2865"
type input "1"
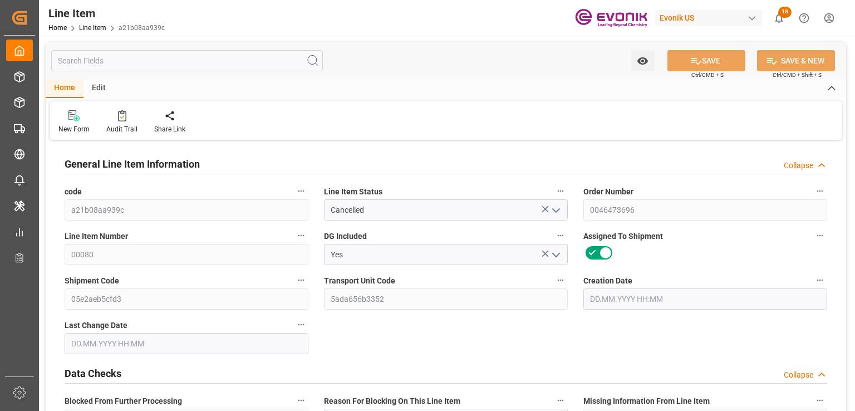
type input "3062.8"
type input "1"
type input "190"
type input "206.72"
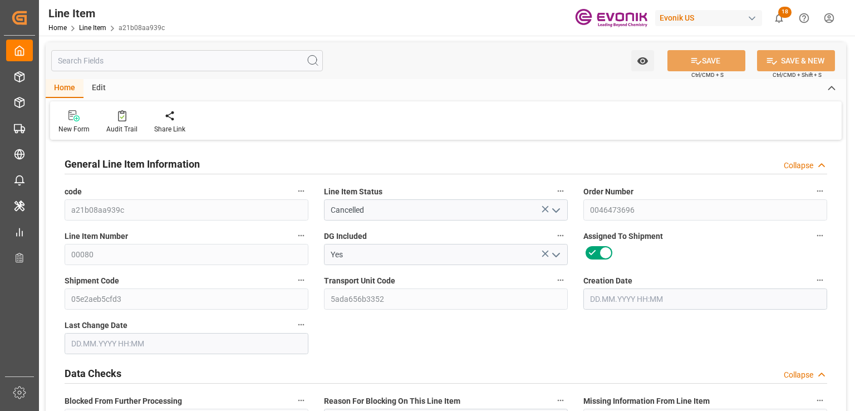
type input "226.72"
type input "190"
type input "0.2865"
type input "286.52"
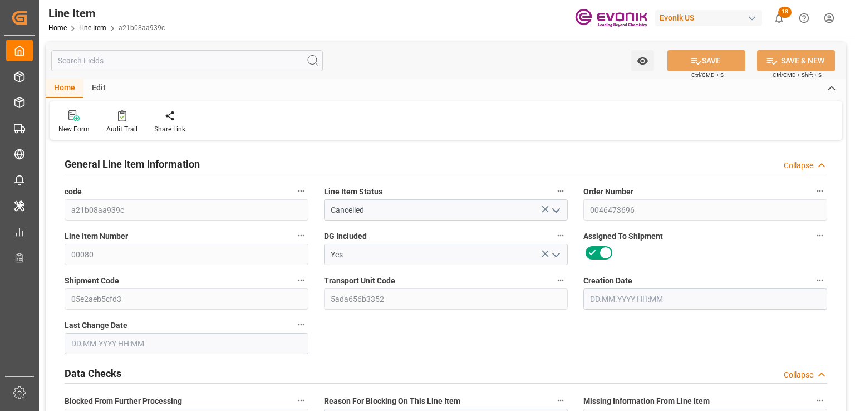
type input "0"
type input "22.09.2025 13:16"
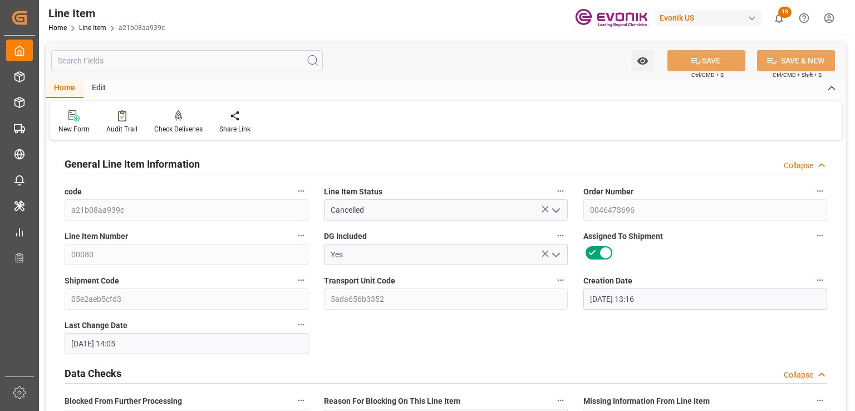
type input "[DATE] 14:05"
type input "30.11.2025"
type input "01.10.2025"
type input "23.09.2025"
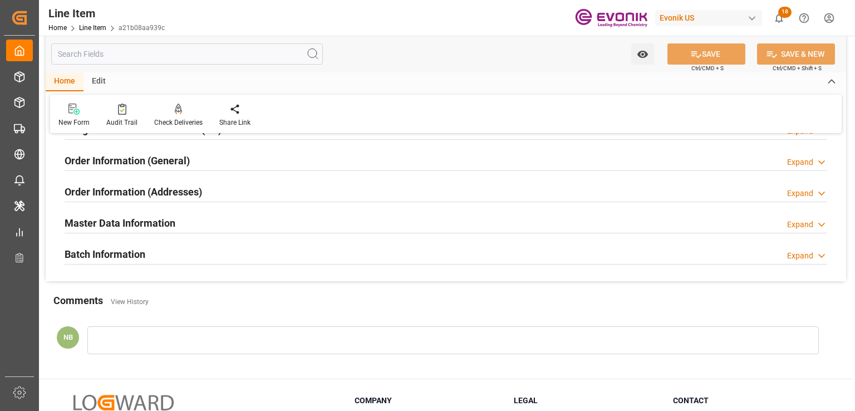
scroll to position [1225, 0]
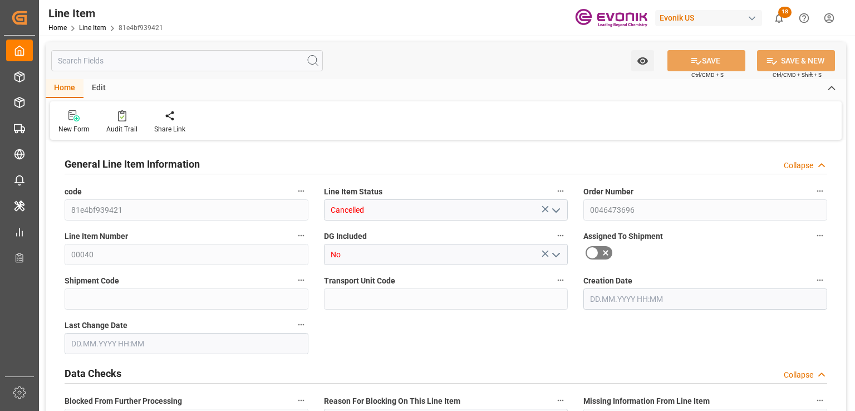
type input "0"
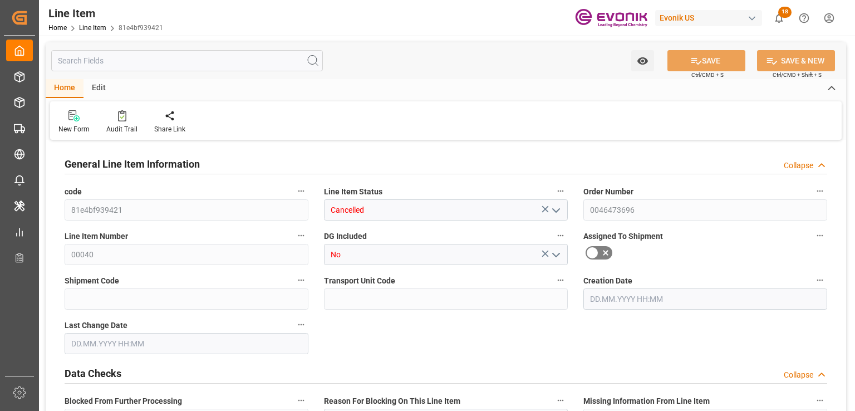
type input "0"
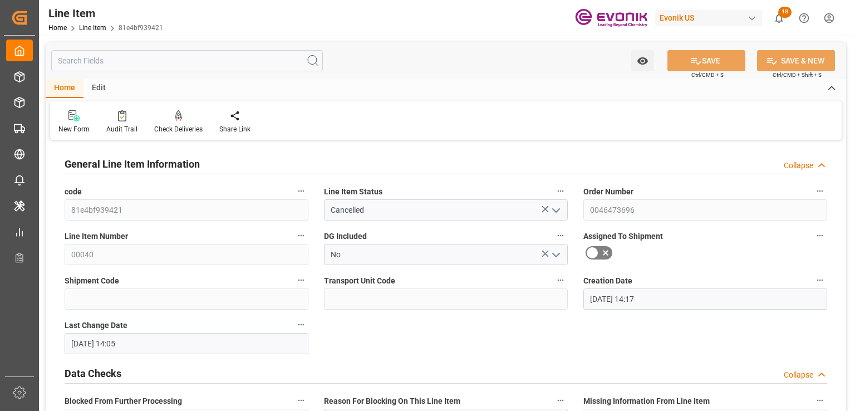
type input "[DATE] 14:17"
type input "[DATE] 14:05"
type input "[DATE]"
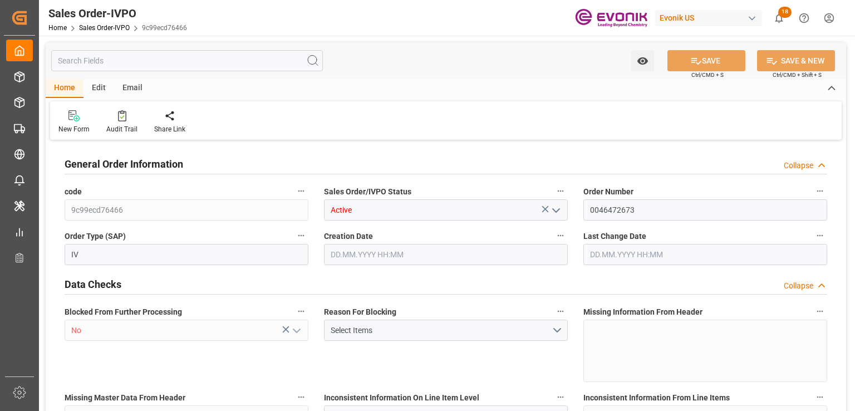
type input "KRPUS"
type input "0"
type input "1"
type input "2"
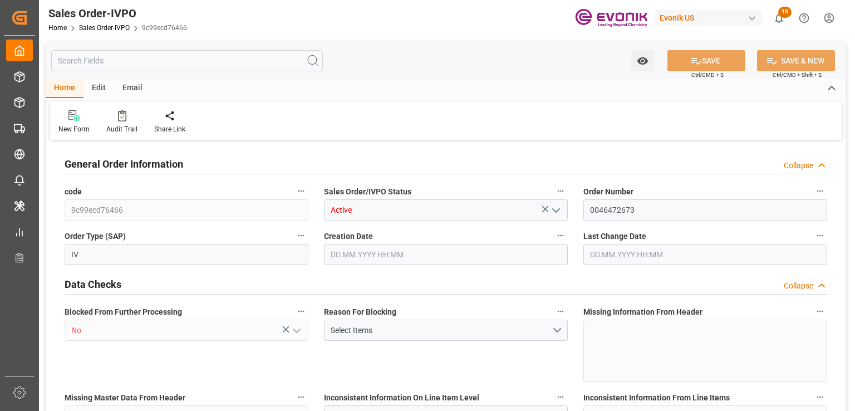
type input "13477.2"
type input "37.0724"
type input "17000"
type input "30"
type input "[DATE] 12:51"
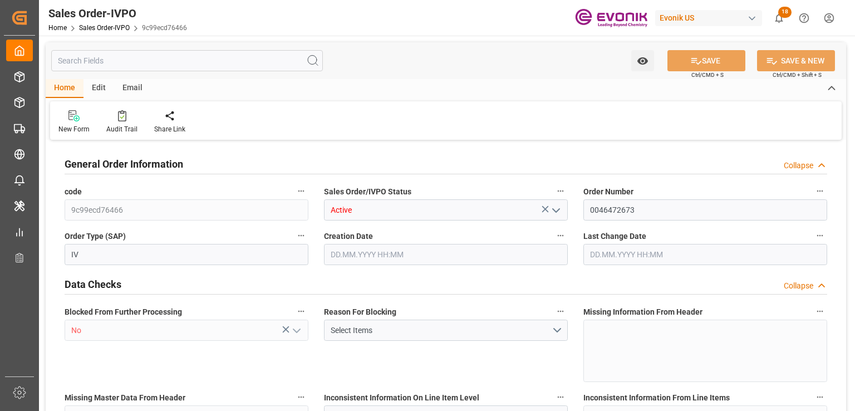
type input "[DATE] 15:07"
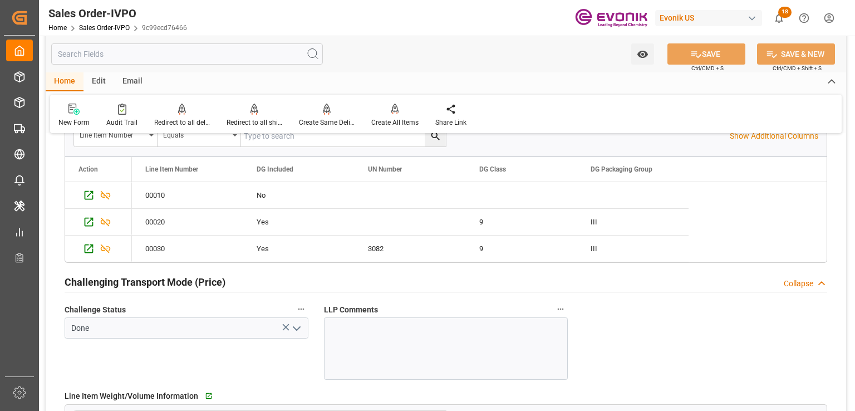
scroll to position [1447, 0]
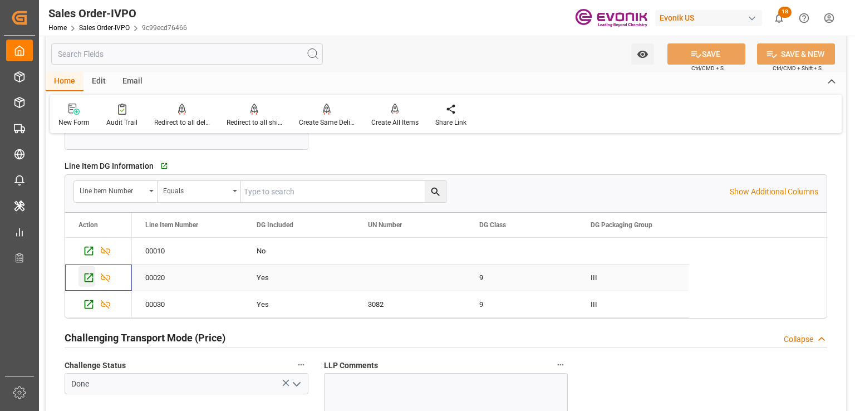
click at [91, 277] on icon "Press SPACE to select this row." at bounding box center [89, 278] width 12 height 12
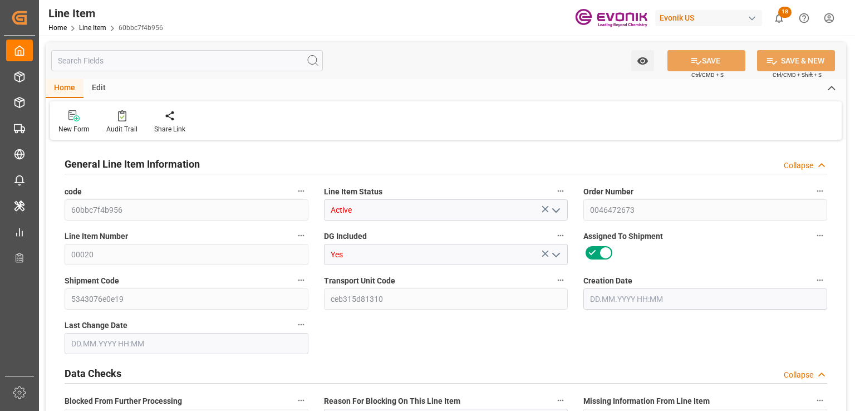
type input "7"
type input "5320"
type input "5000"
type input "6.285"
type input "200"
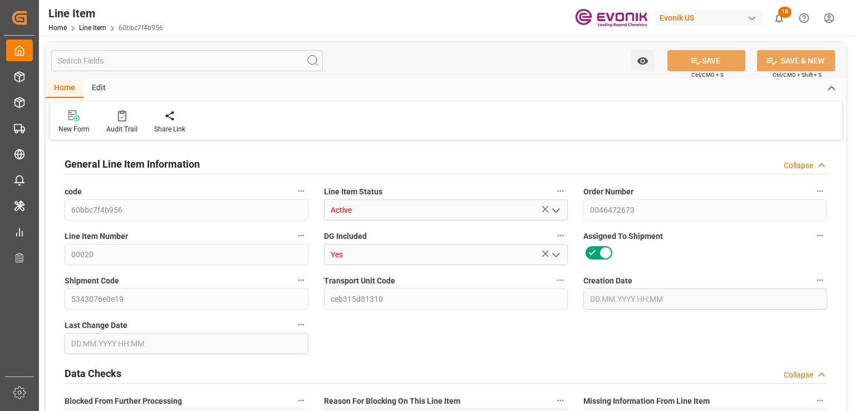
type input "81400"
type input "200"
type input "5000"
type input "5320"
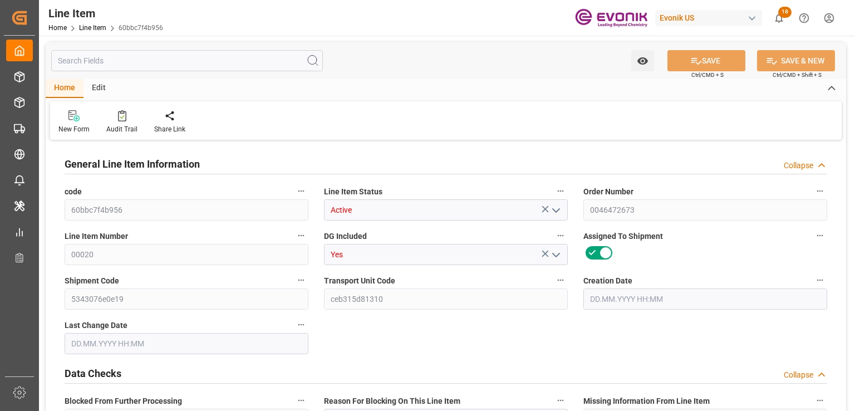
type input "5474"
type input "5000"
type input "6.285"
type input "6285"
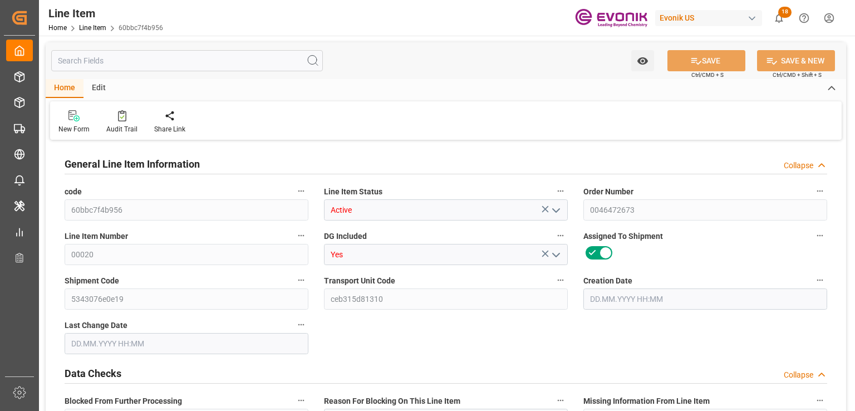
type input "0"
type input "11.09.2025 12:51"
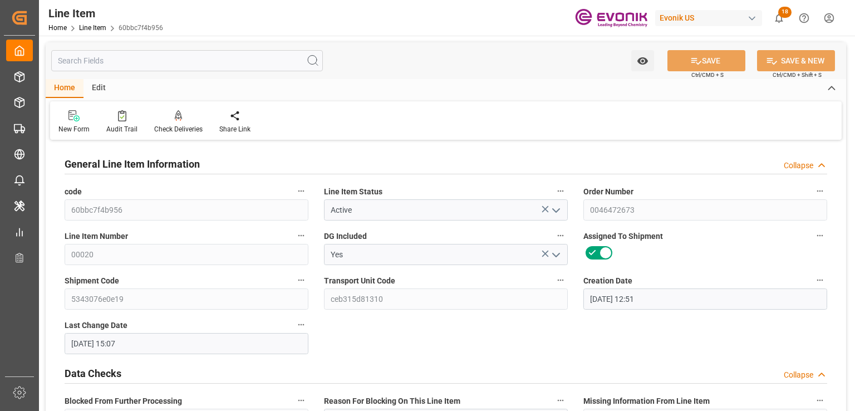
type input "23.09.2025 15:07"
type input "[DATE]"
type input "27.10.2025"
type input "[DATE]"
click at [556, 258] on icon "open menu" at bounding box center [555, 254] width 13 height 13
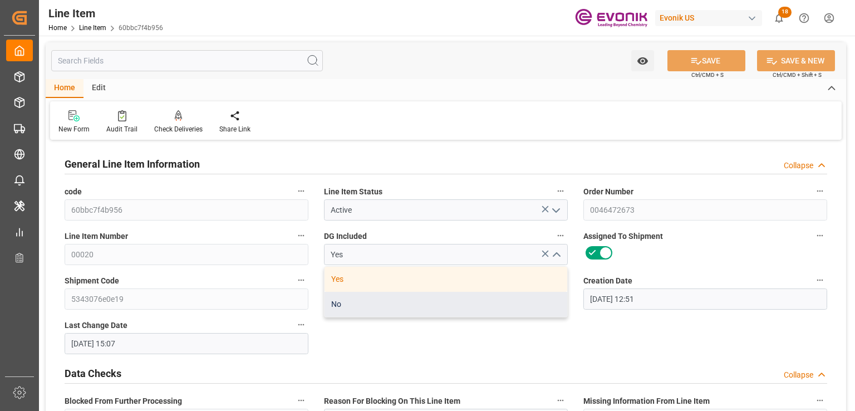
click at [358, 308] on div "No" at bounding box center [446, 304] width 243 height 25
type input "No"
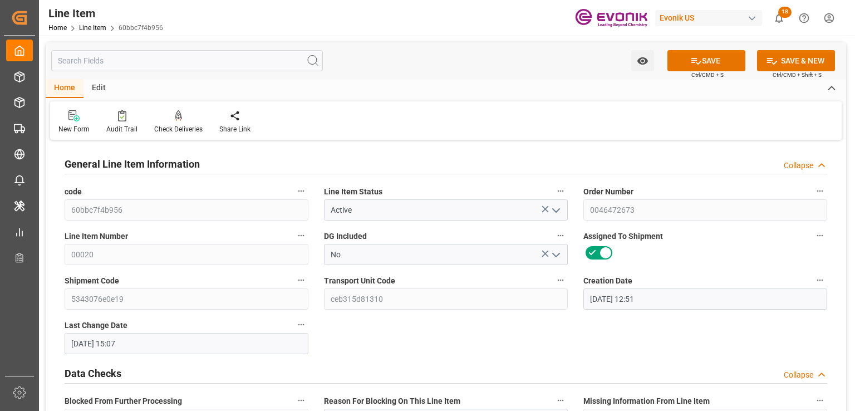
drag, startPoint x: 690, startPoint y: 56, endPoint x: 648, endPoint y: 72, distance: 44.6
click at [690, 55] on icon at bounding box center [696, 61] width 12 height 12
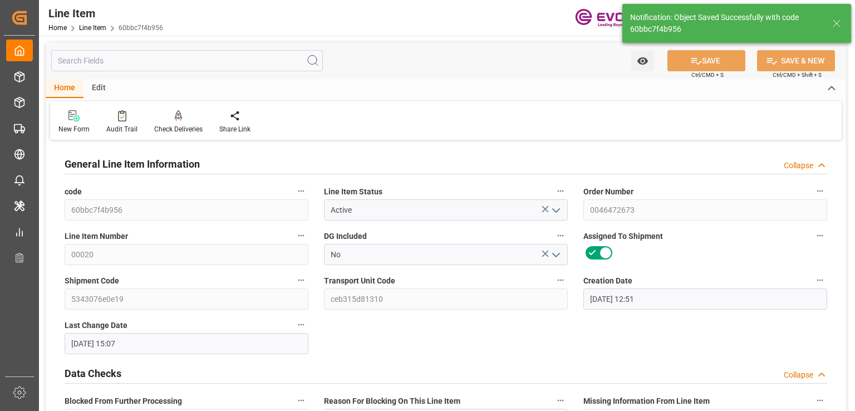
type input "23.09.2025 16:08"
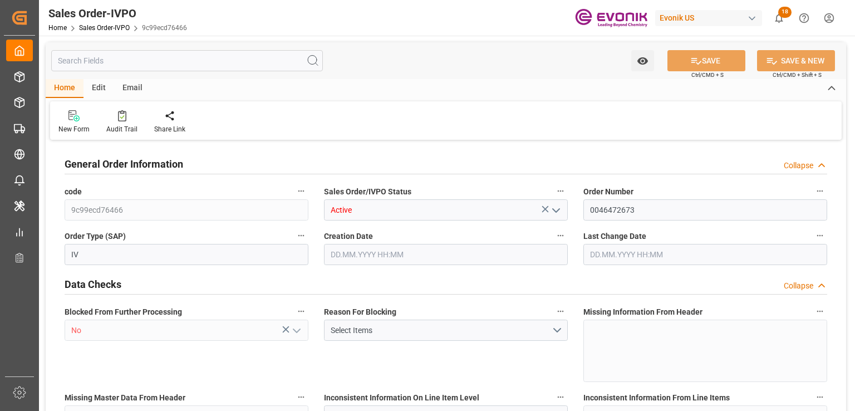
type input "KRPUS"
type input "0"
type input "1"
type input "2"
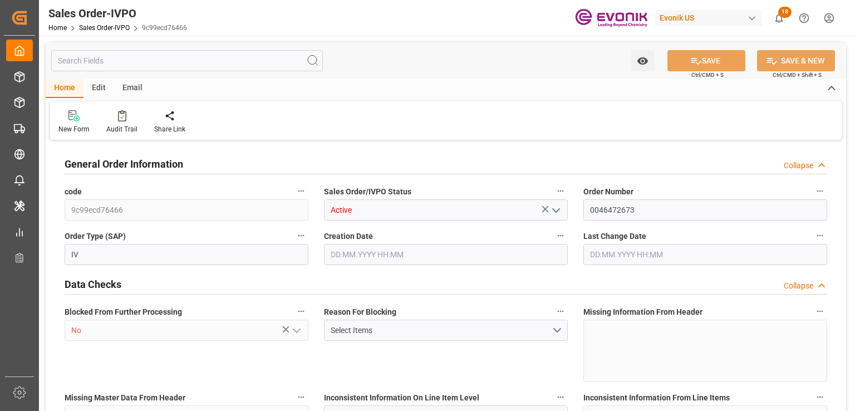
type input "13477.2"
type input "37.0724"
type input "17000"
type input "30"
type input "[DATE] 12:51"
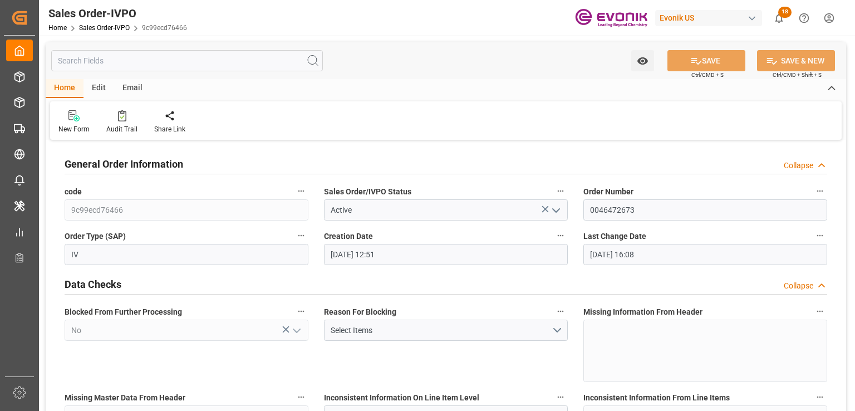
type input "[DATE] 16:08"
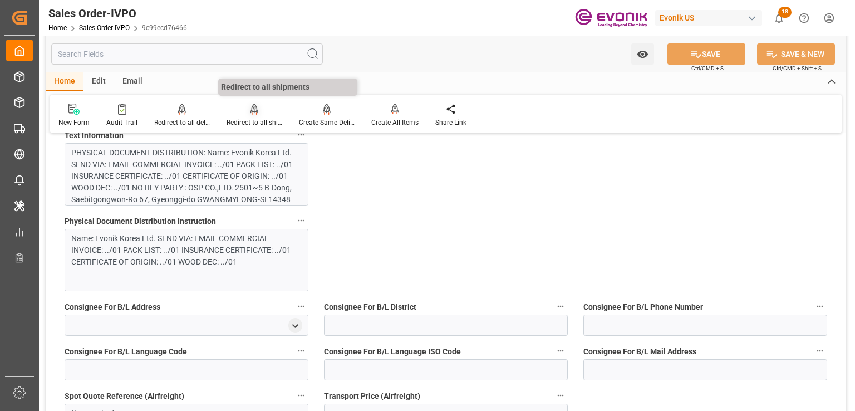
scroll to position [612, 0]
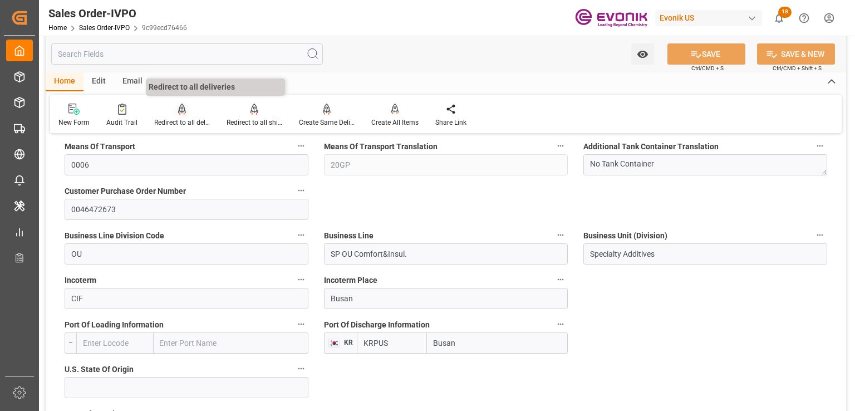
click at [178, 114] on icon at bounding box center [182, 109] width 8 height 11
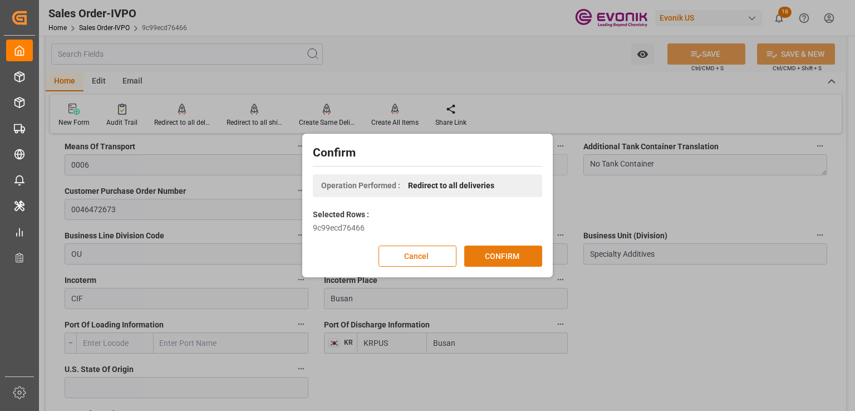
click at [528, 263] on button "CONFIRM" at bounding box center [503, 255] width 78 height 21
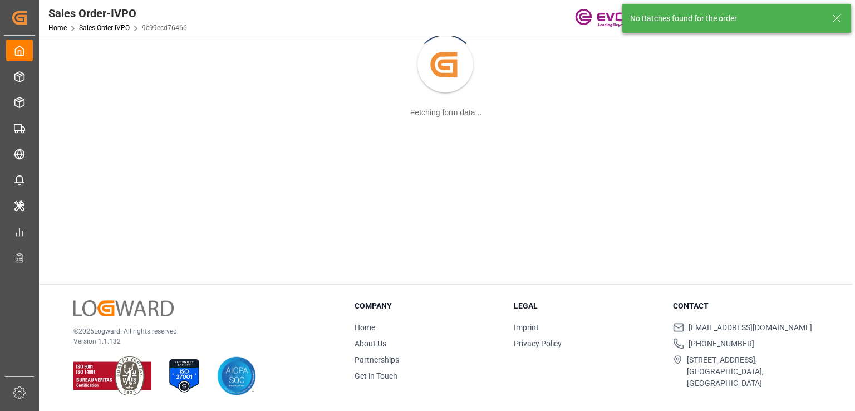
scroll to position [120, 0]
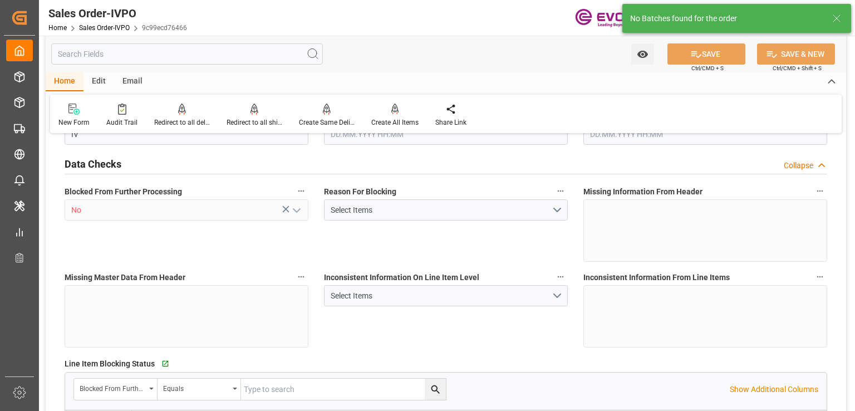
type input "KRPUS"
type input "0"
type input "1"
type input "2"
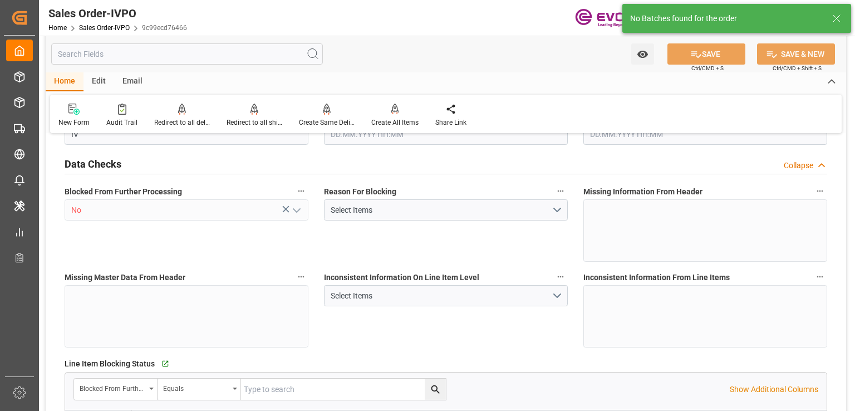
type input "13477.2"
type input "37.0724"
type input "17000"
type input "30"
type input "[DATE] 12:51"
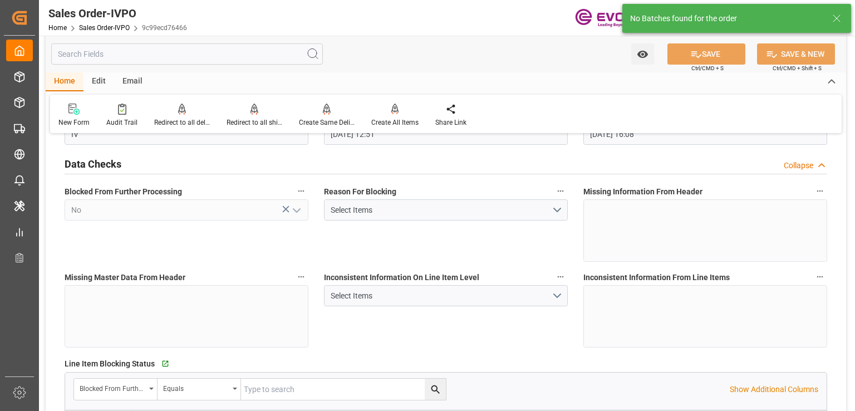
type input "[DATE] 16:08"
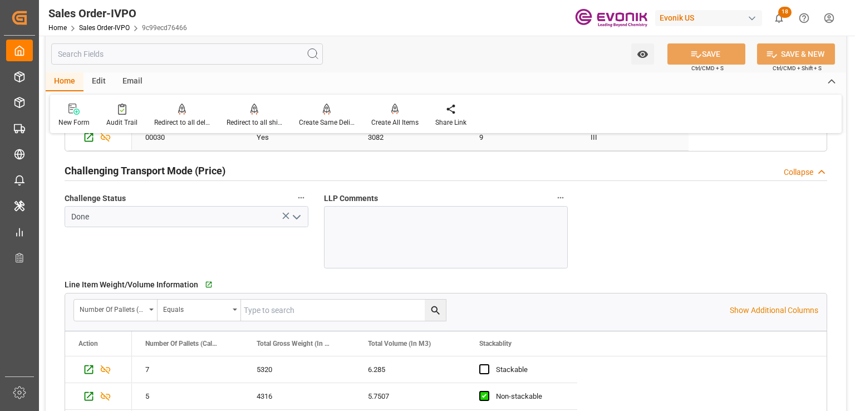
scroll to position [1392, 0]
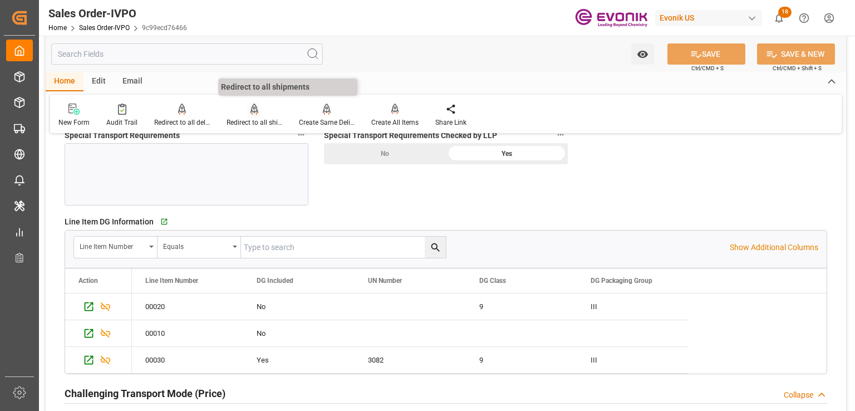
click at [245, 117] on div "Redirect to all shipments" at bounding box center [254, 115] width 72 height 24
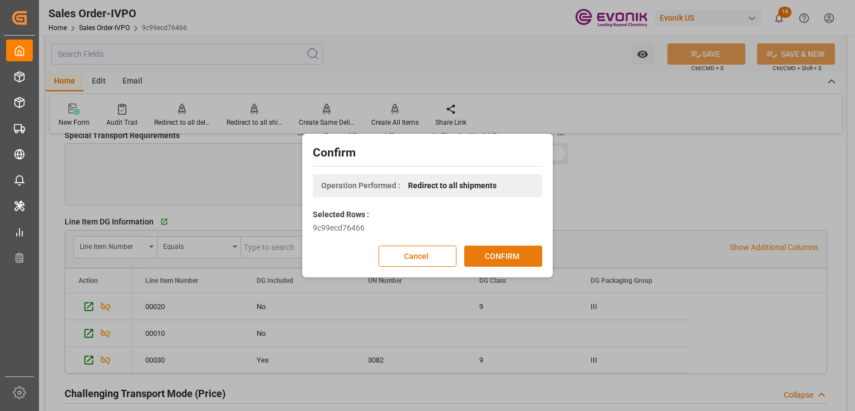
click at [516, 263] on button "CONFIRM" at bounding box center [503, 255] width 78 height 21
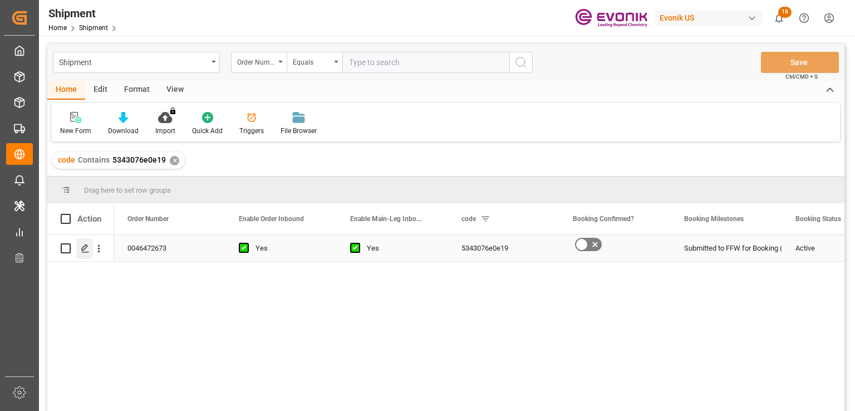
click at [85, 245] on polygon "Press SPACE to select this row." at bounding box center [85, 248] width 6 height 6
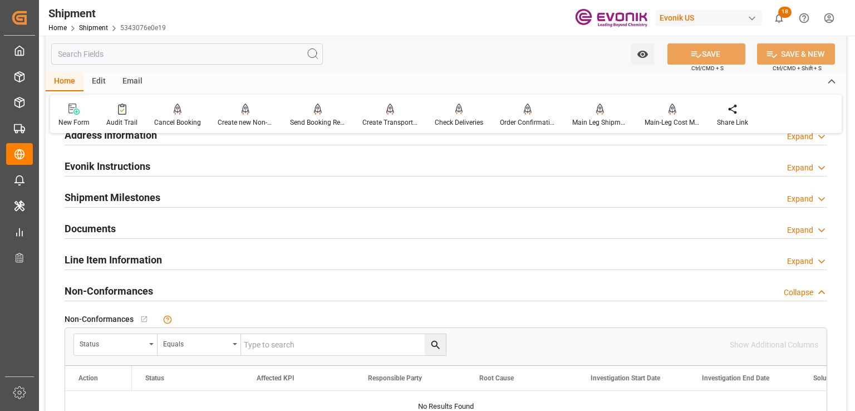
scroll to position [715, 0]
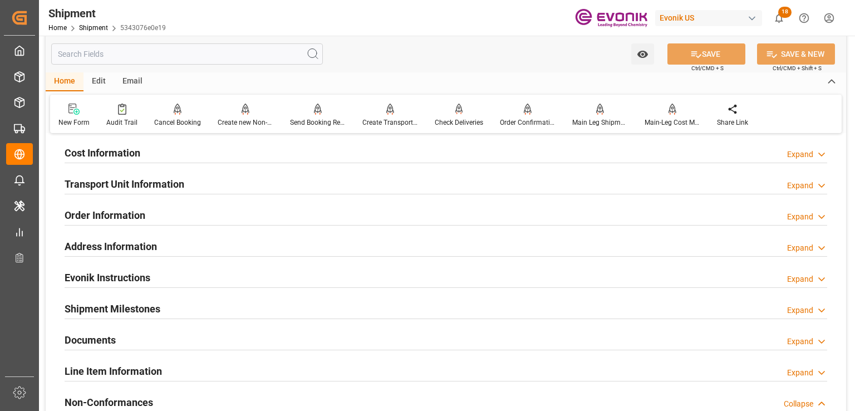
click at [145, 369] on h2 "Line Item Information" at bounding box center [113, 370] width 97 height 15
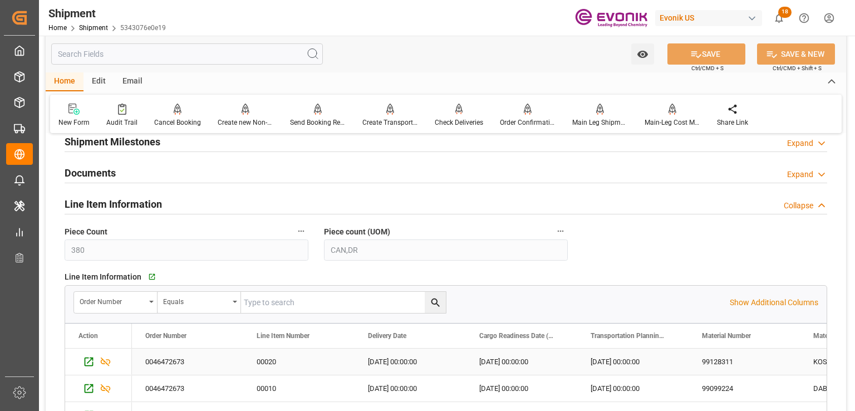
scroll to position [938, 0]
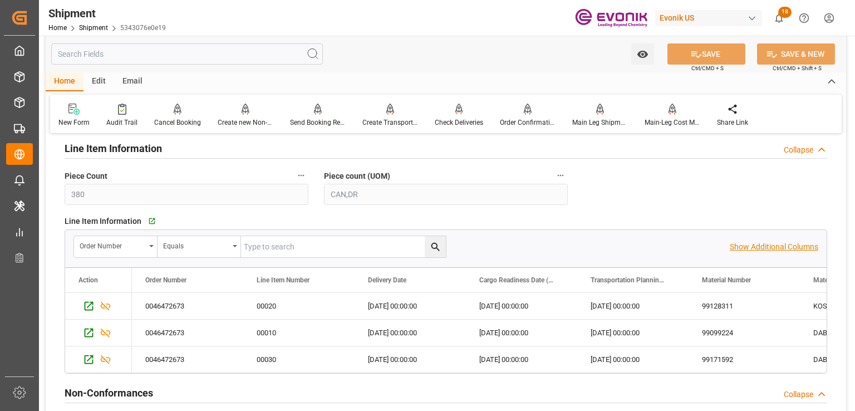
click at [793, 245] on p "Show Additional Columns" at bounding box center [774, 247] width 89 height 12
click at [588, 312] on div "[DATE] 00:00:00" at bounding box center [632, 306] width 111 height 26
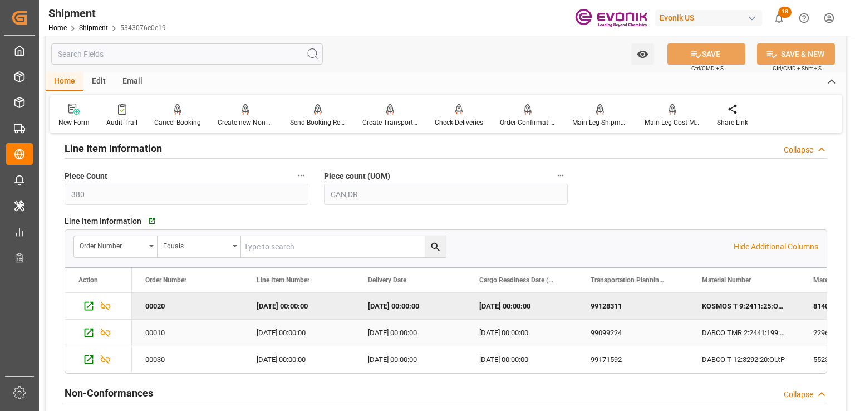
scroll to position [0, 0]
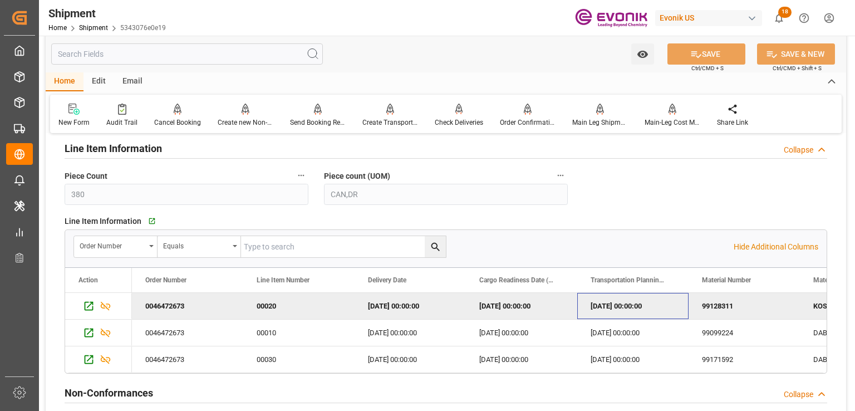
click at [613, 308] on div "2025-10-20 00:00:00" at bounding box center [632, 306] width 111 height 26
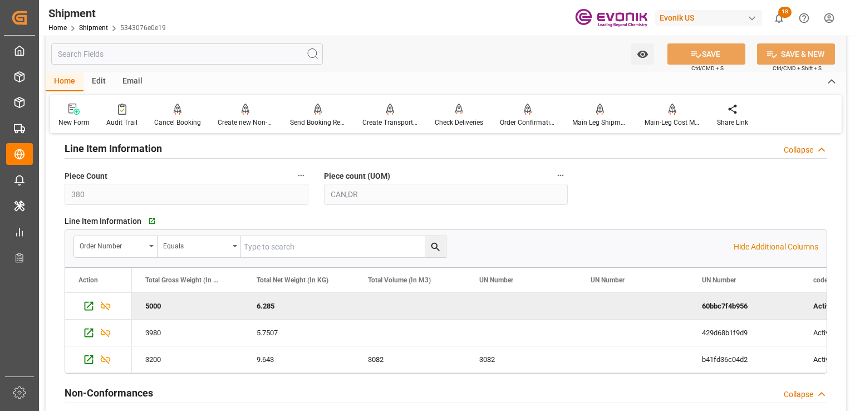
scroll to position [0, 1781]
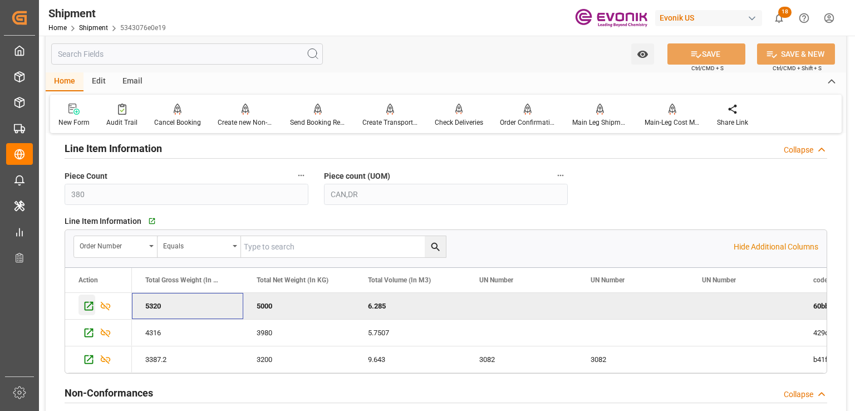
click at [83, 307] on icon "Press SPACE to deselect this row." at bounding box center [89, 306] width 12 height 12
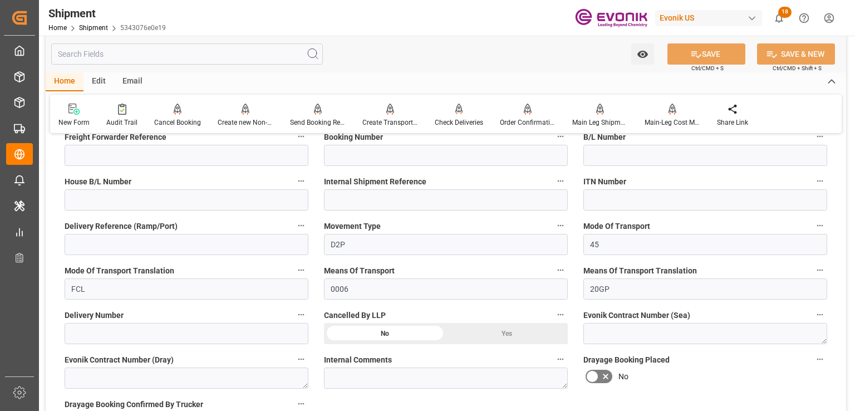
scroll to position [47, 0]
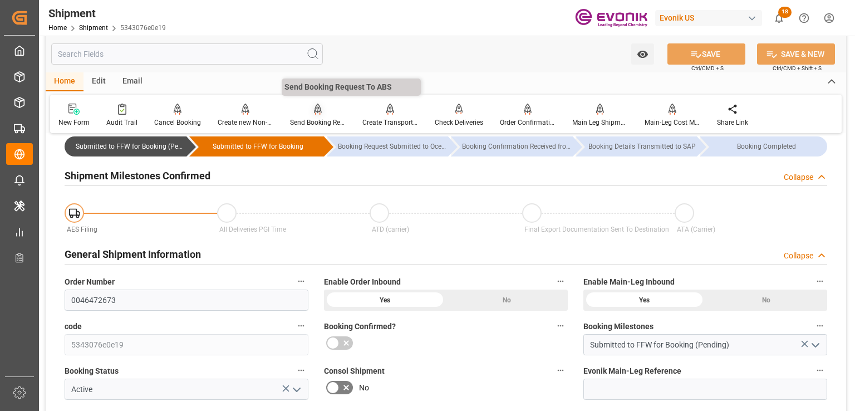
click at [303, 114] on div at bounding box center [318, 109] width 56 height 12
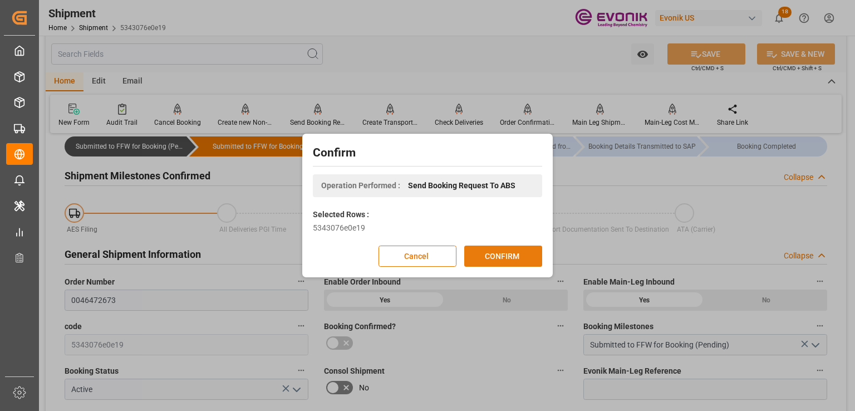
click at [494, 257] on button "CONFIRM" at bounding box center [503, 255] width 78 height 21
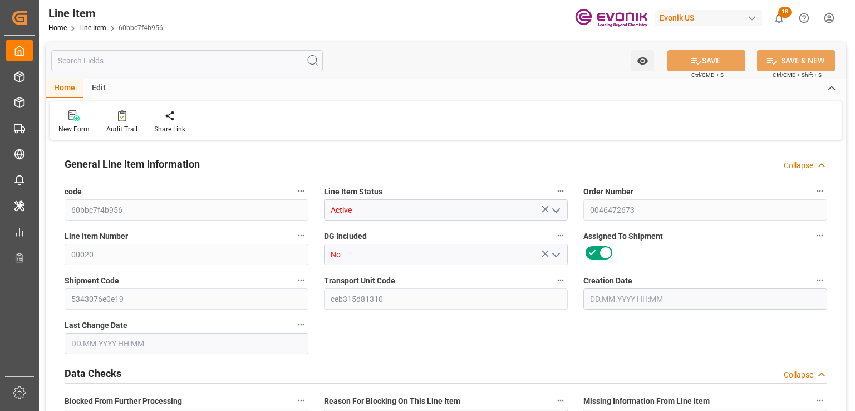
type input "7"
type input "5320"
type input "5000"
type input "6.285"
type input "200"
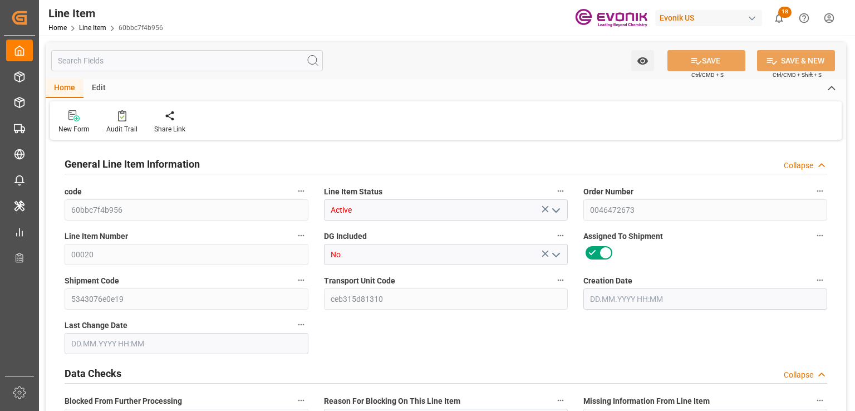
type input "81400"
type input "200"
type input "5000"
type input "5320"
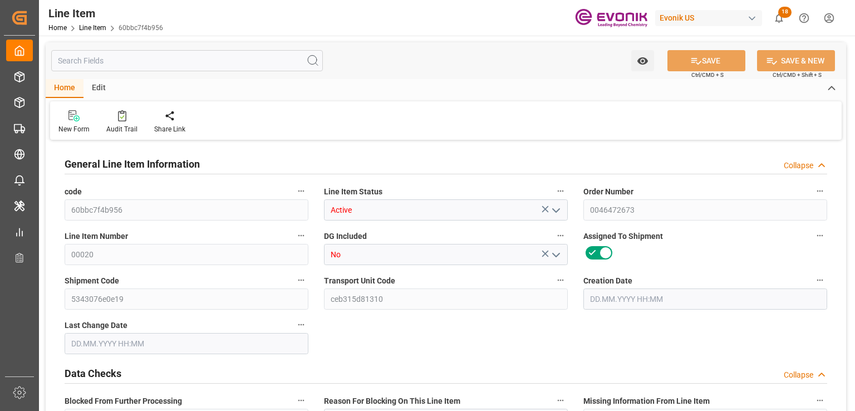
type input "5474"
type input "5000"
type input "6.285"
type input "6285"
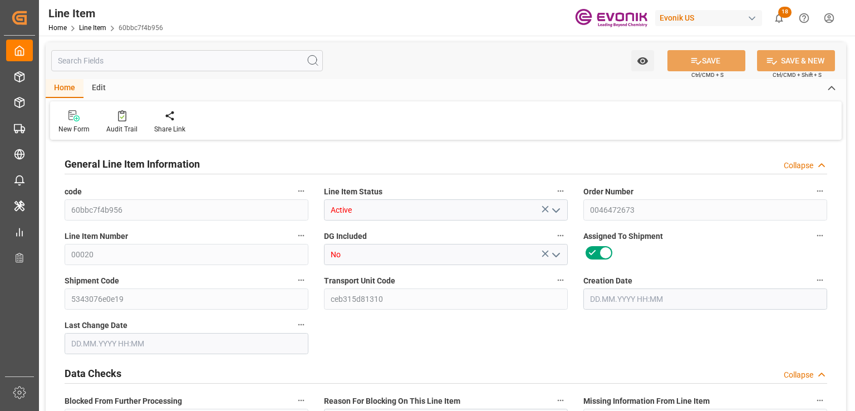
type input "0"
type input "[DATE] 12:51"
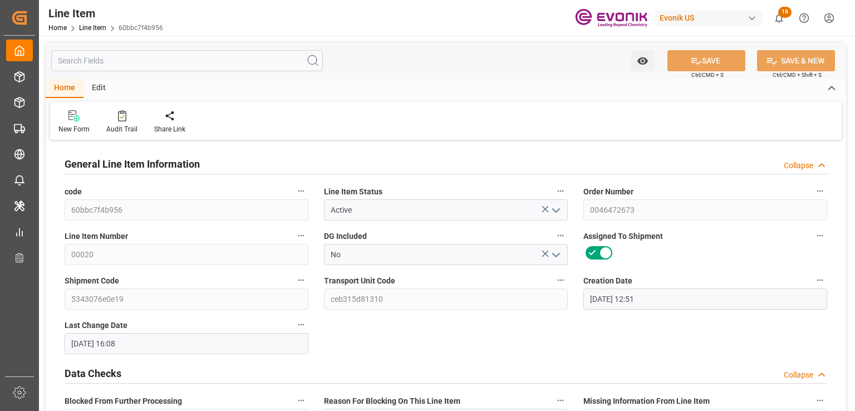
type input "[DATE] 16:08"
type input "[DATE]"
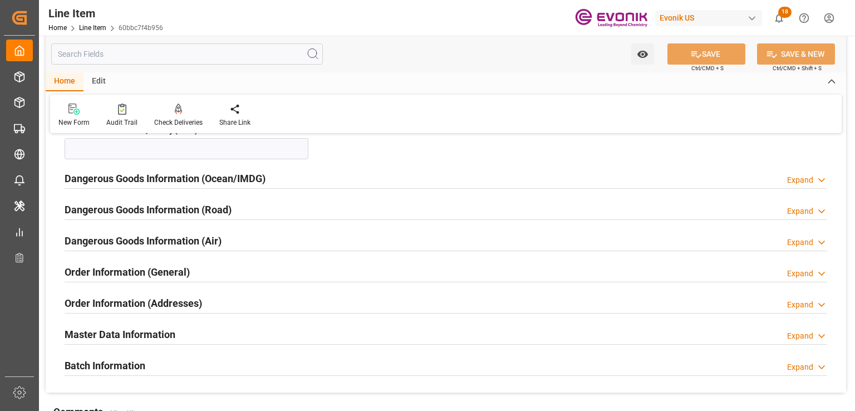
scroll to position [1596, 0]
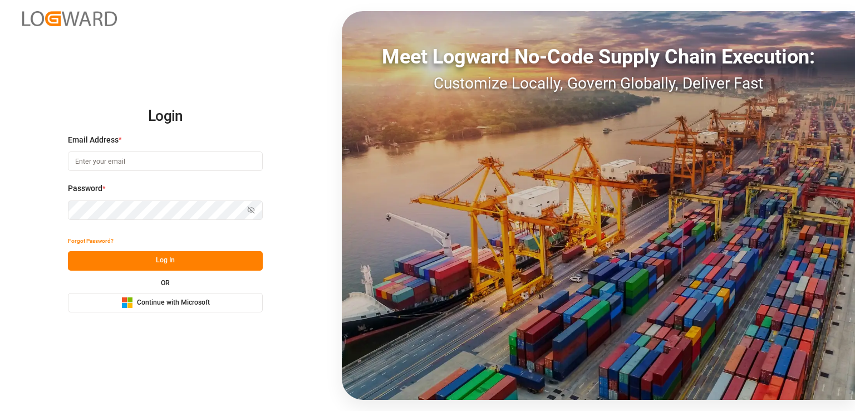
type input "[EMAIL_ADDRESS][PERSON_NAME][DOMAIN_NAME]"
click at [189, 263] on button "Log In" at bounding box center [165, 260] width 195 height 19
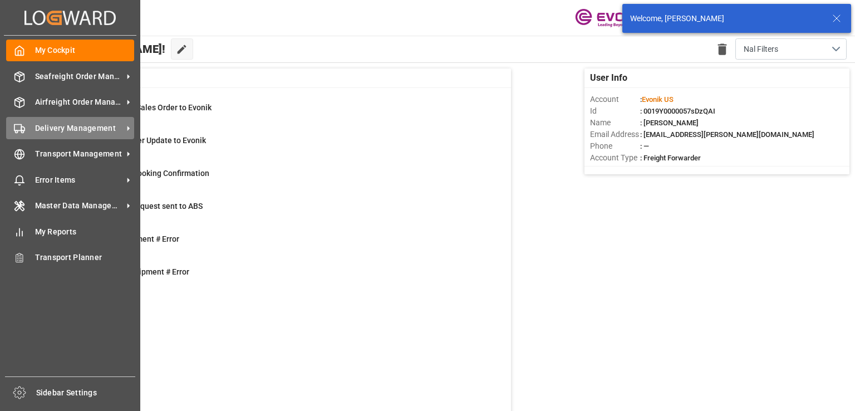
click at [60, 121] on div "Delivery Management Delivery Management" at bounding box center [70, 128] width 128 height 22
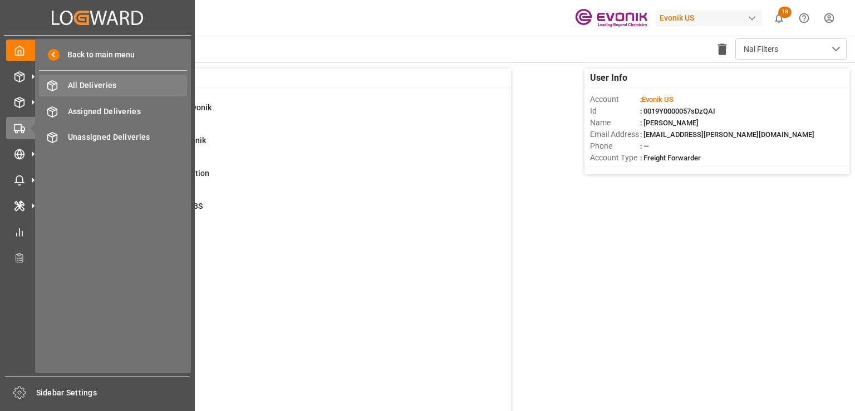
click at [114, 85] on span "All Deliveries" at bounding box center [128, 86] width 120 height 12
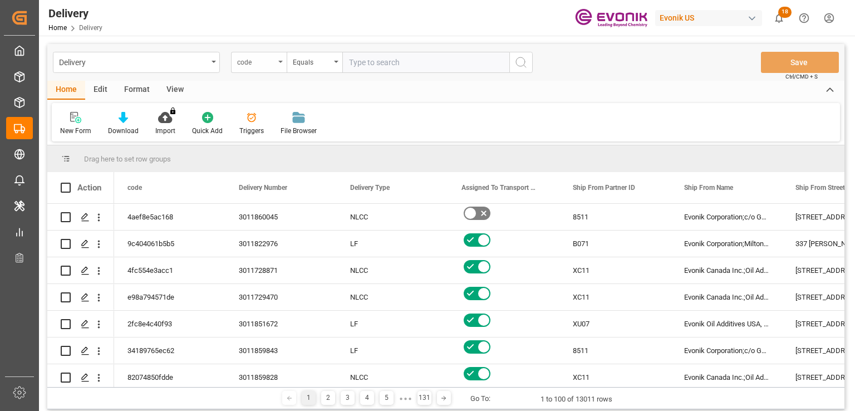
click at [261, 63] on div "code" at bounding box center [256, 61] width 38 height 13
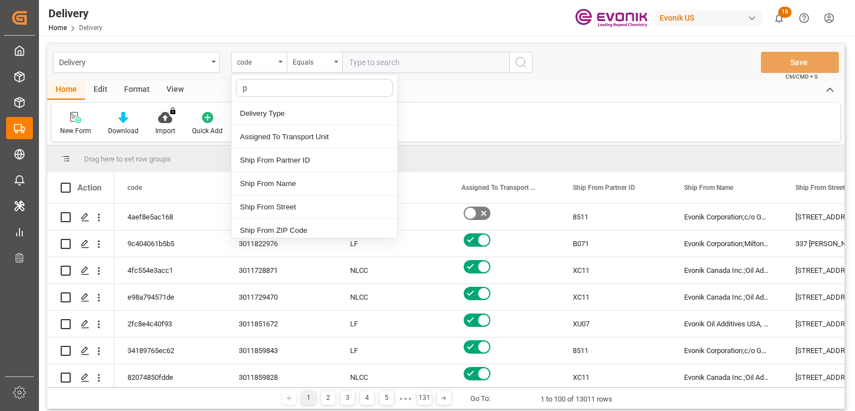
type input "pg"
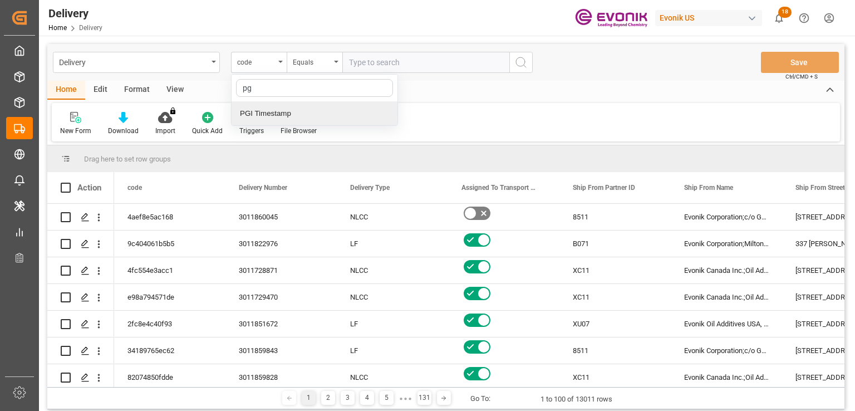
click at [264, 116] on div "PGI Timestamp" at bounding box center [315, 113] width 166 height 23
click at [332, 63] on div "Equals" at bounding box center [315, 62] width 56 height 21
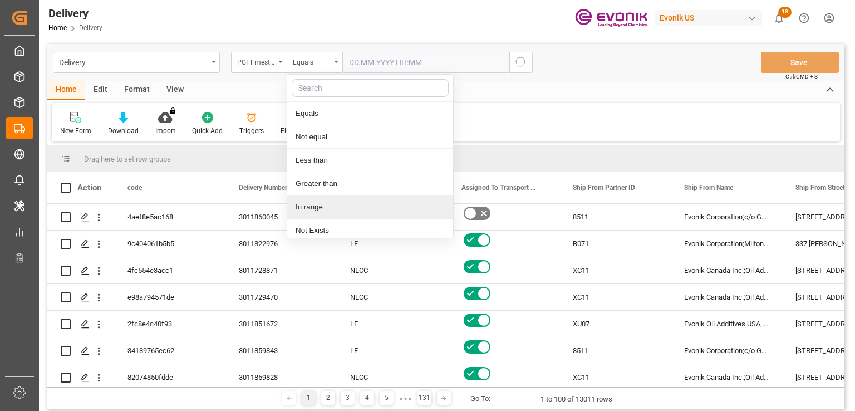
click at [316, 205] on div "In range" at bounding box center [370, 206] width 166 height 23
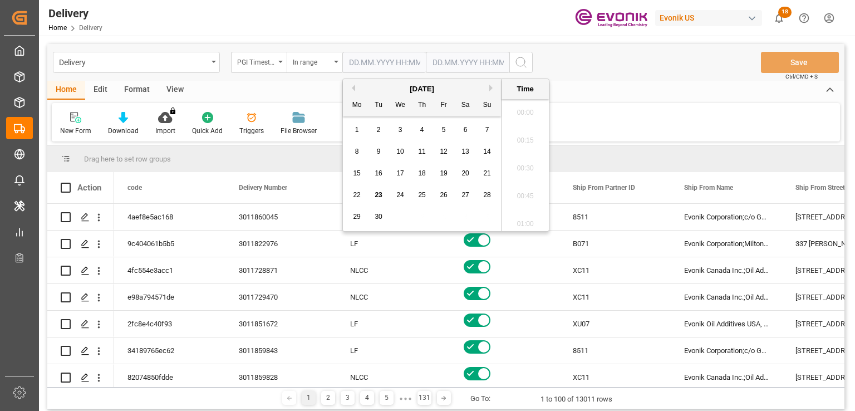
click at [402, 60] on input "text" at bounding box center [383, 62] width 83 height 21
click at [359, 196] on span "22" at bounding box center [356, 195] width 7 height 8
type input "[DATE] 00:00"
click at [448, 63] on input "text" at bounding box center [467, 62] width 83 height 21
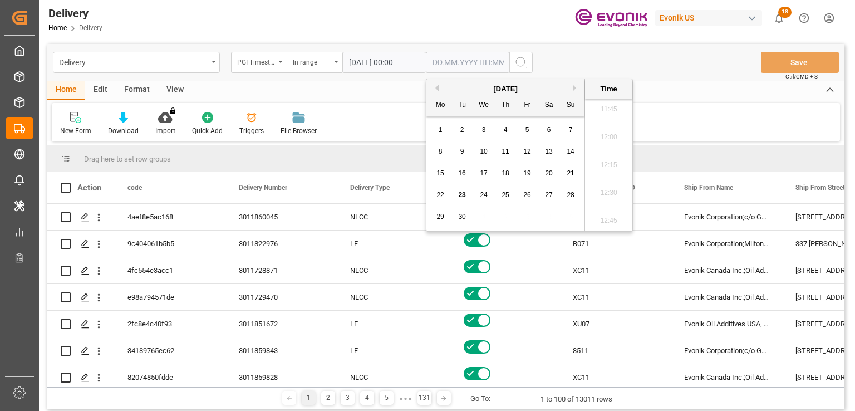
click at [463, 198] on span "23" at bounding box center [461, 195] width 7 height 8
type input "[DATE] 00:00"
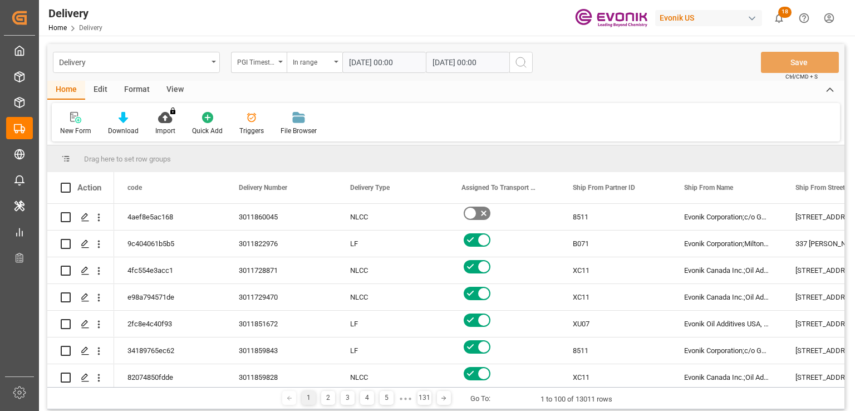
click at [523, 62] on icon "search button" at bounding box center [520, 62] width 13 height 13
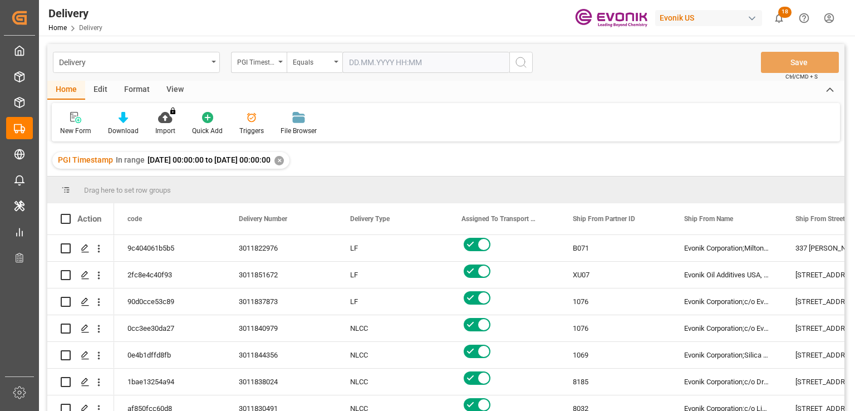
click at [175, 91] on div "View" at bounding box center [175, 90] width 34 height 19
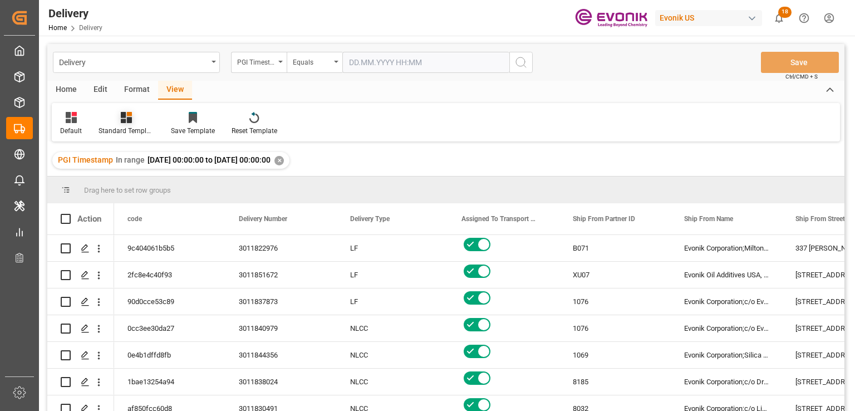
click at [118, 117] on div at bounding box center [127, 117] width 56 height 12
click at [122, 201] on div "PGI View" at bounding box center [155, 203] width 97 height 12
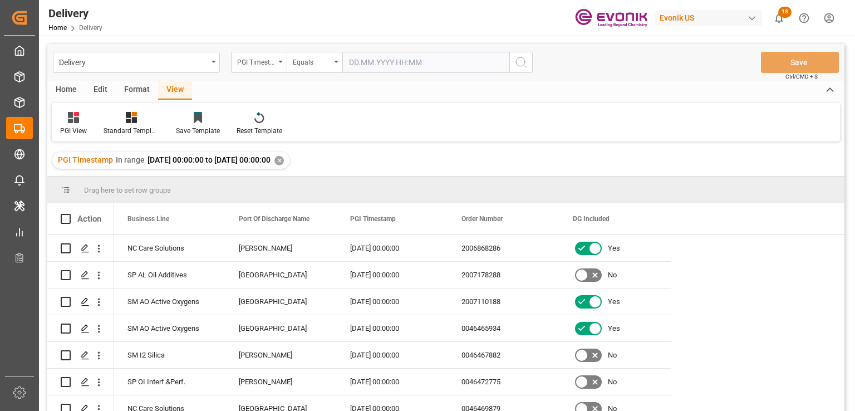
click at [67, 91] on div "Home" at bounding box center [66, 90] width 38 height 19
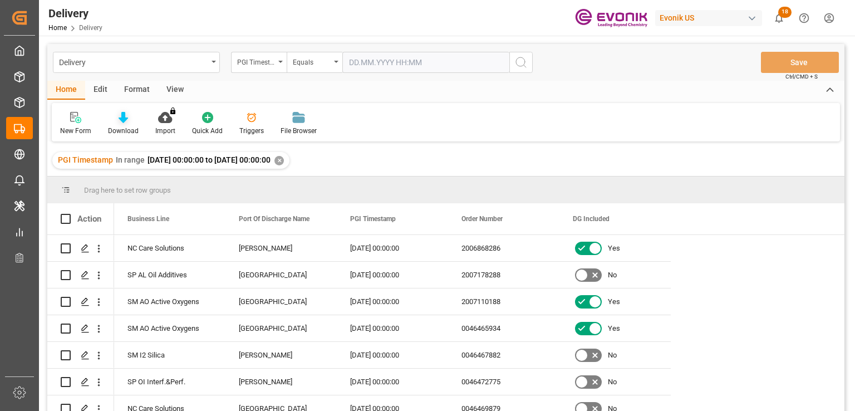
click at [122, 126] on div "Download" at bounding box center [123, 131] width 31 height 10
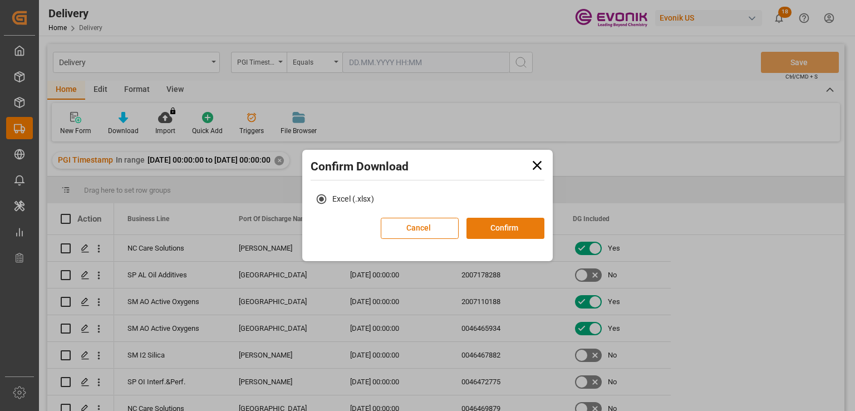
click at [488, 227] on button "Confirm" at bounding box center [505, 228] width 78 height 21
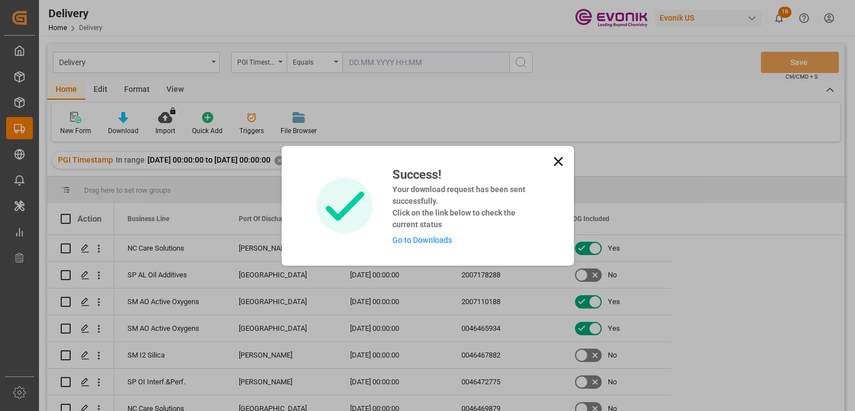
click at [421, 243] on link "Go to Downloads" at bounding box center [422, 239] width 60 height 9
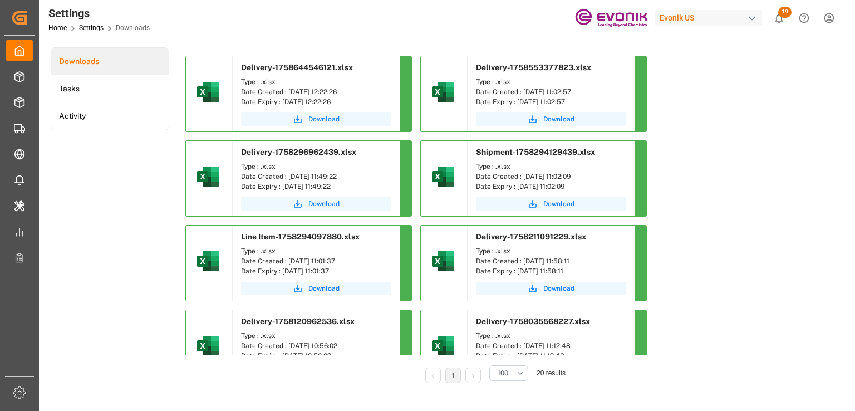
click at [314, 117] on span "Download" at bounding box center [323, 119] width 31 height 10
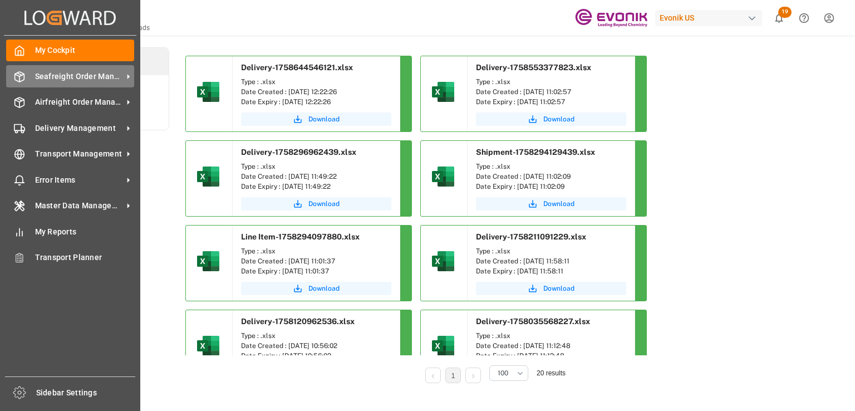
click at [36, 73] on span "Seafreight Order Management" at bounding box center [79, 77] width 88 height 12
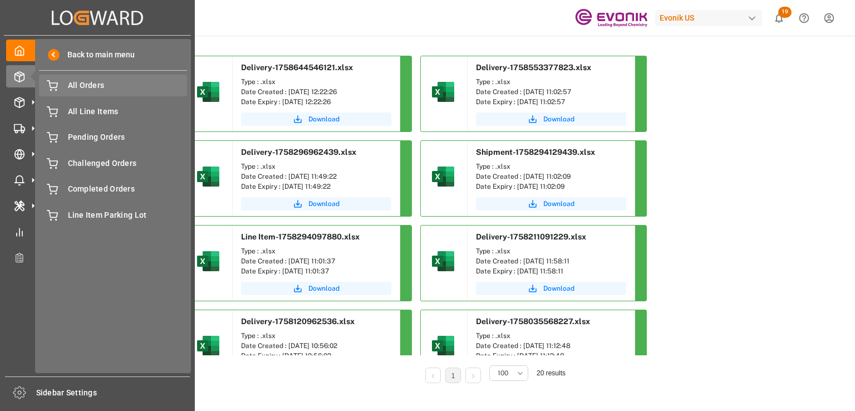
click at [71, 85] on span "All Orders" at bounding box center [128, 86] width 120 height 12
